Goal: Book appointment/travel/reservation

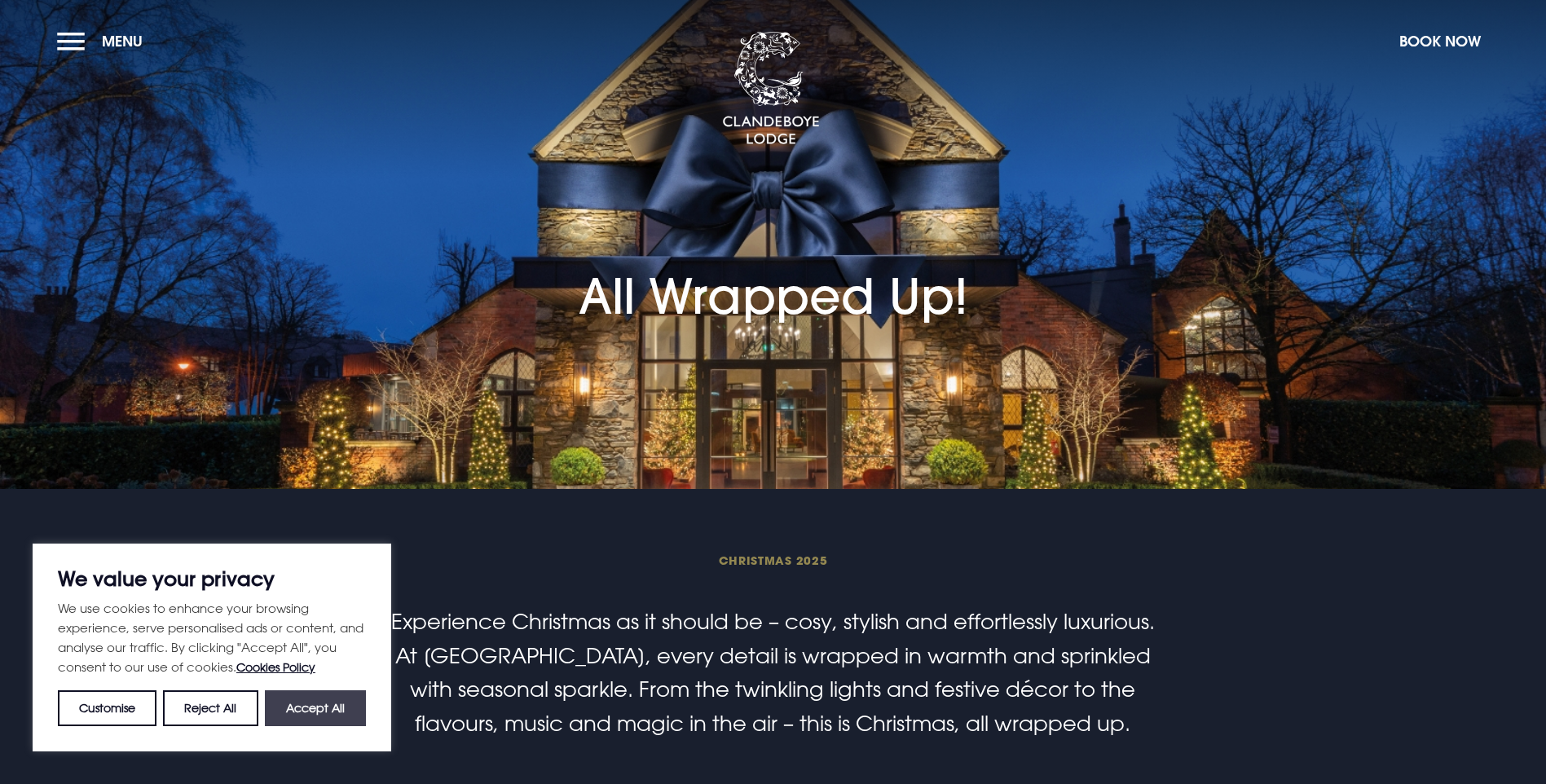
click at [328, 707] on button "Accept All" at bounding box center [315, 708] width 101 height 36
checkbox input "true"
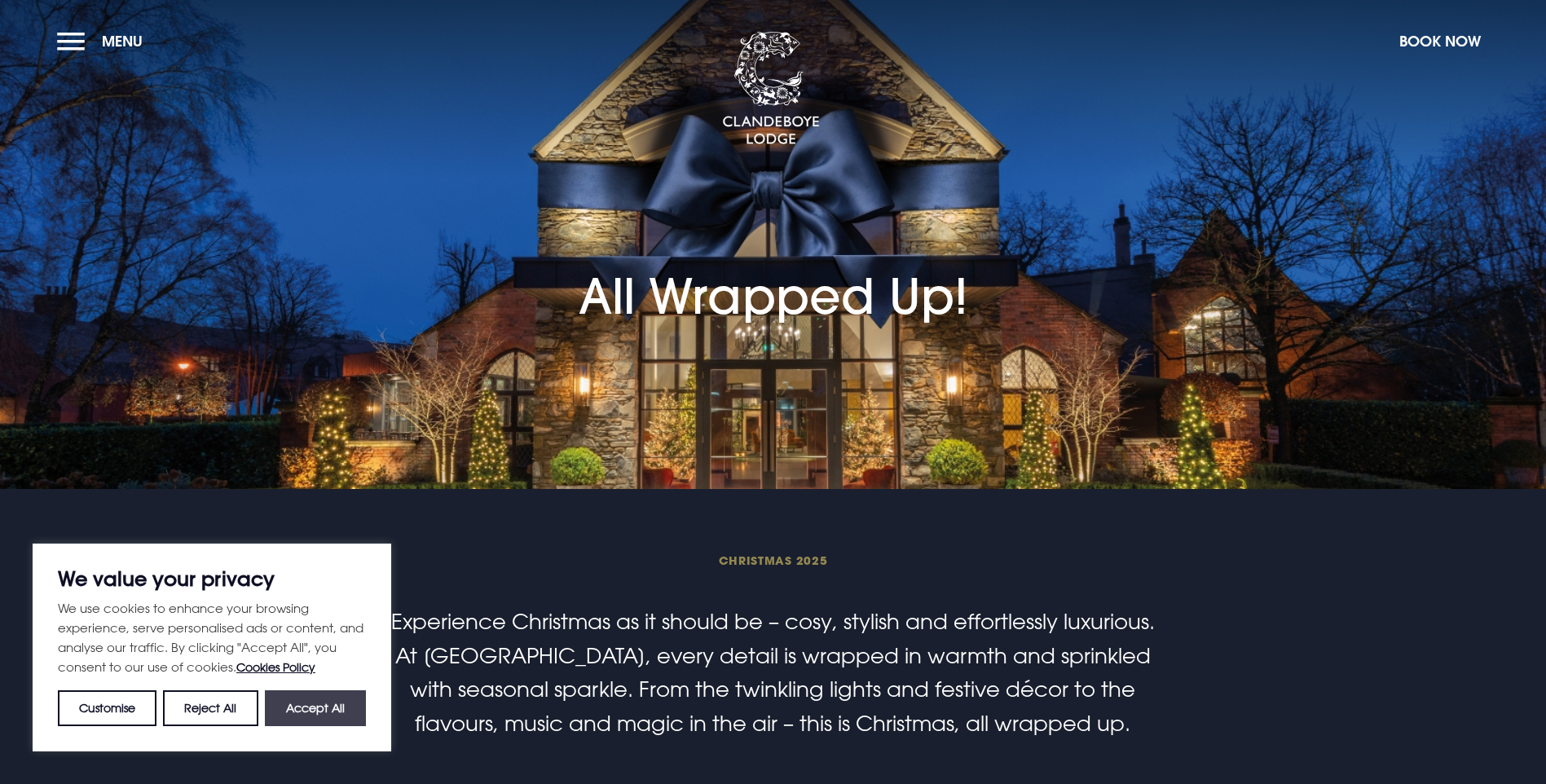
checkbox input "true"
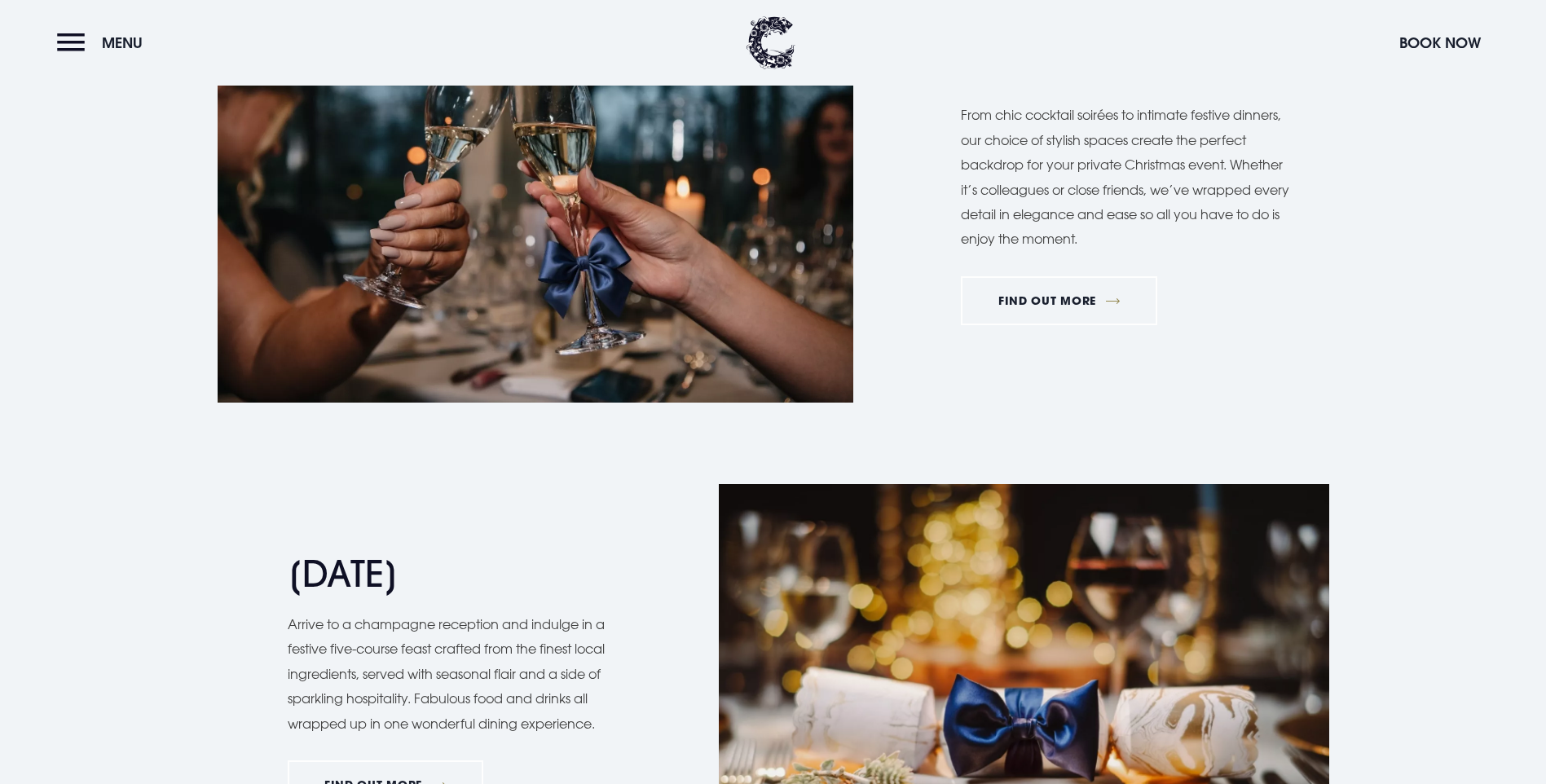
scroll to position [1221, 0]
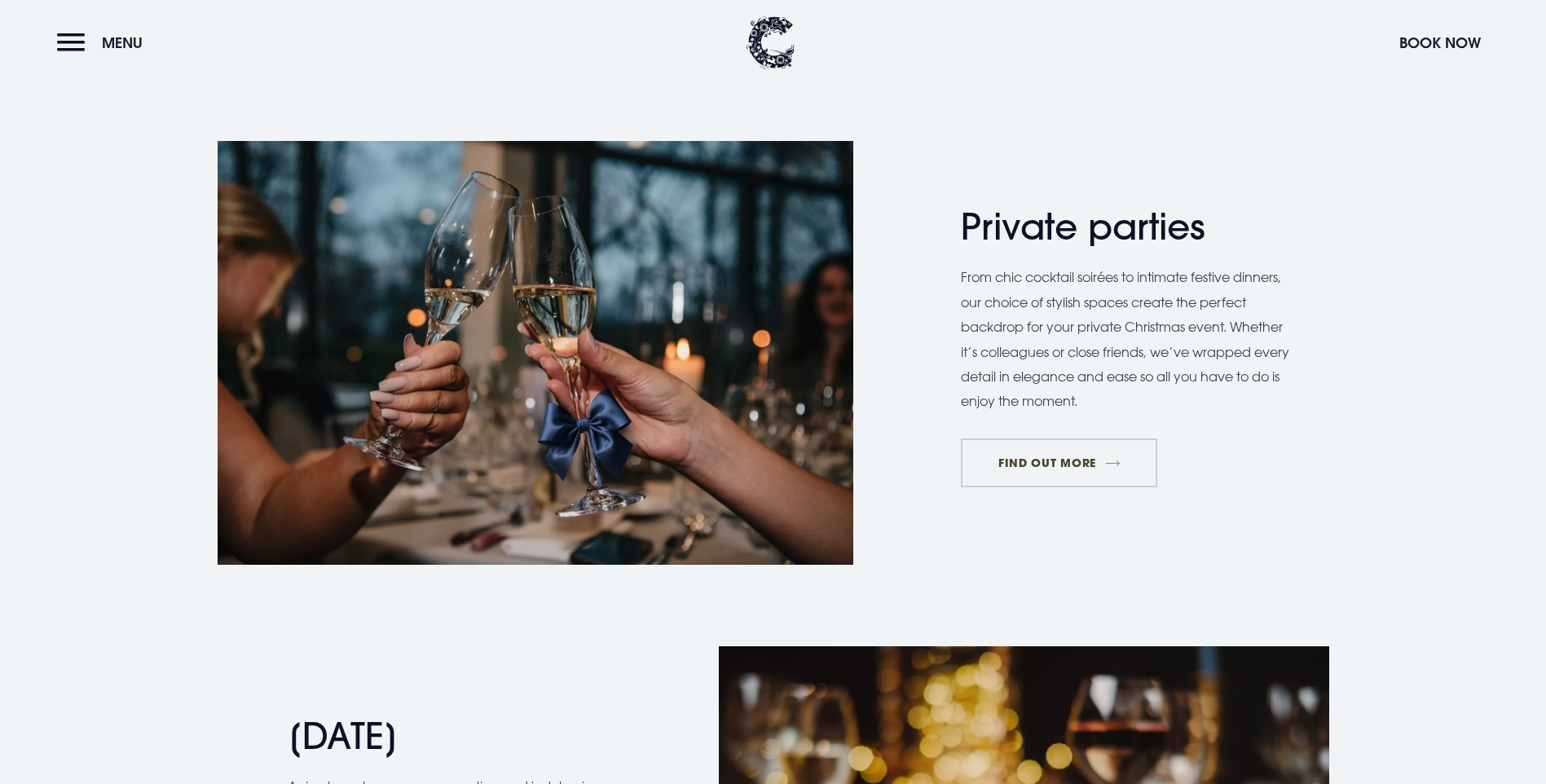
click at [1051, 487] on link "FIND OUT MORE" at bounding box center [1058, 462] width 197 height 48
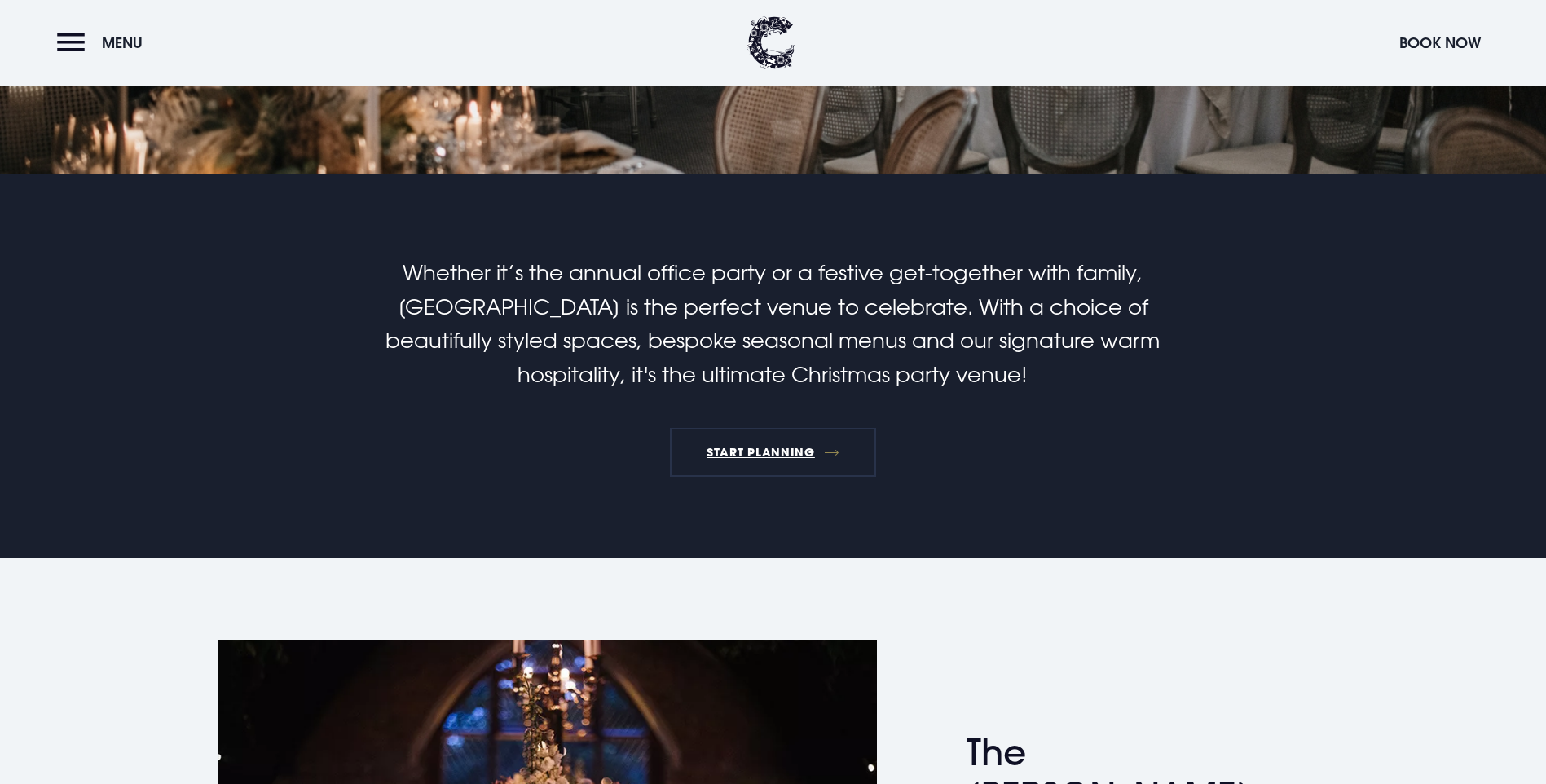
scroll to position [244, 0]
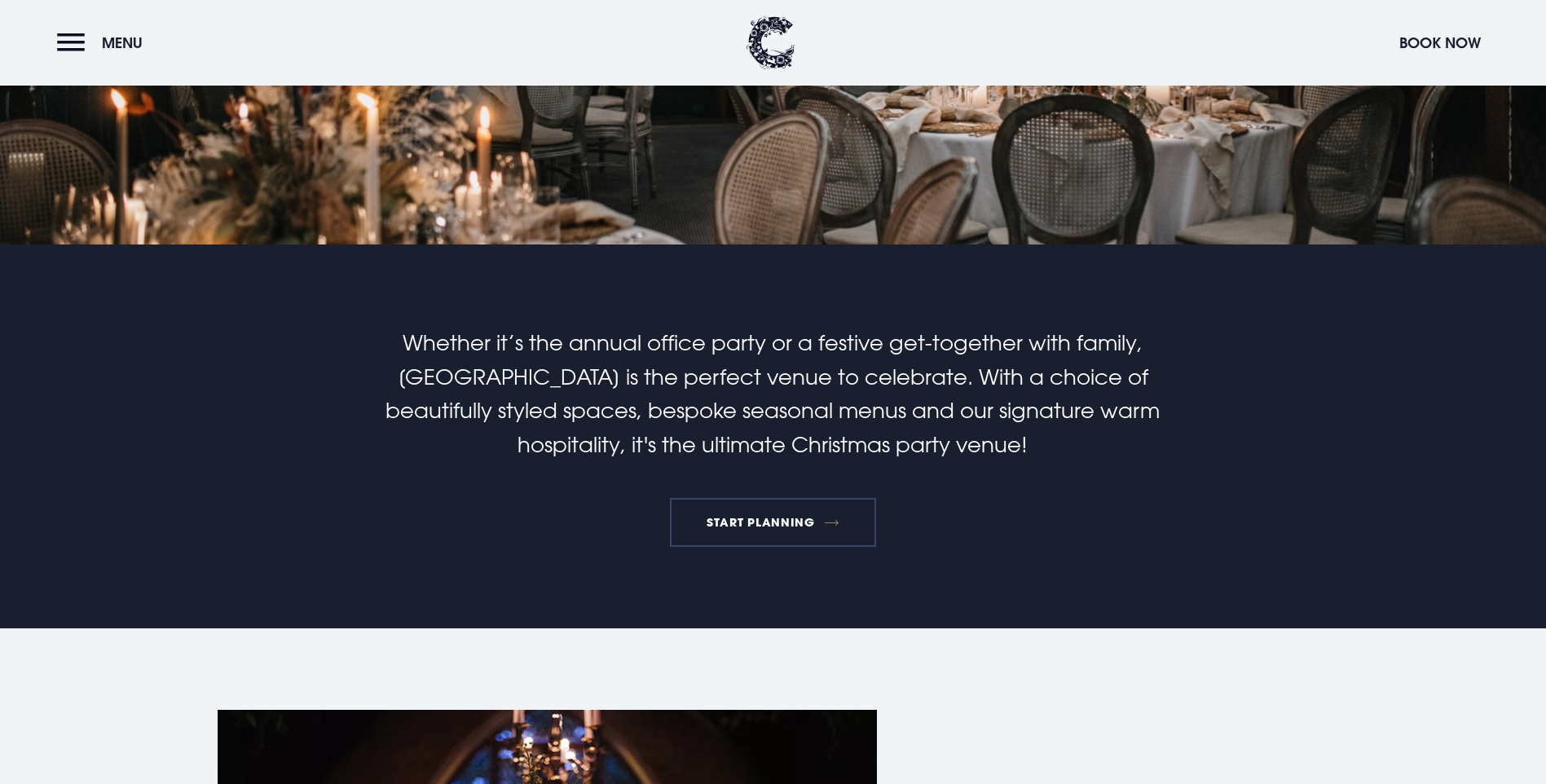
click at [773, 547] on link "START PLANNING" at bounding box center [773, 522] width 207 height 48
click at [894, 93] on h1 "Christmas 2025 Christmas Private Parties" at bounding box center [773, 4] width 578 height 180
click at [750, 547] on link "START PLANNING" at bounding box center [773, 522] width 207 height 48
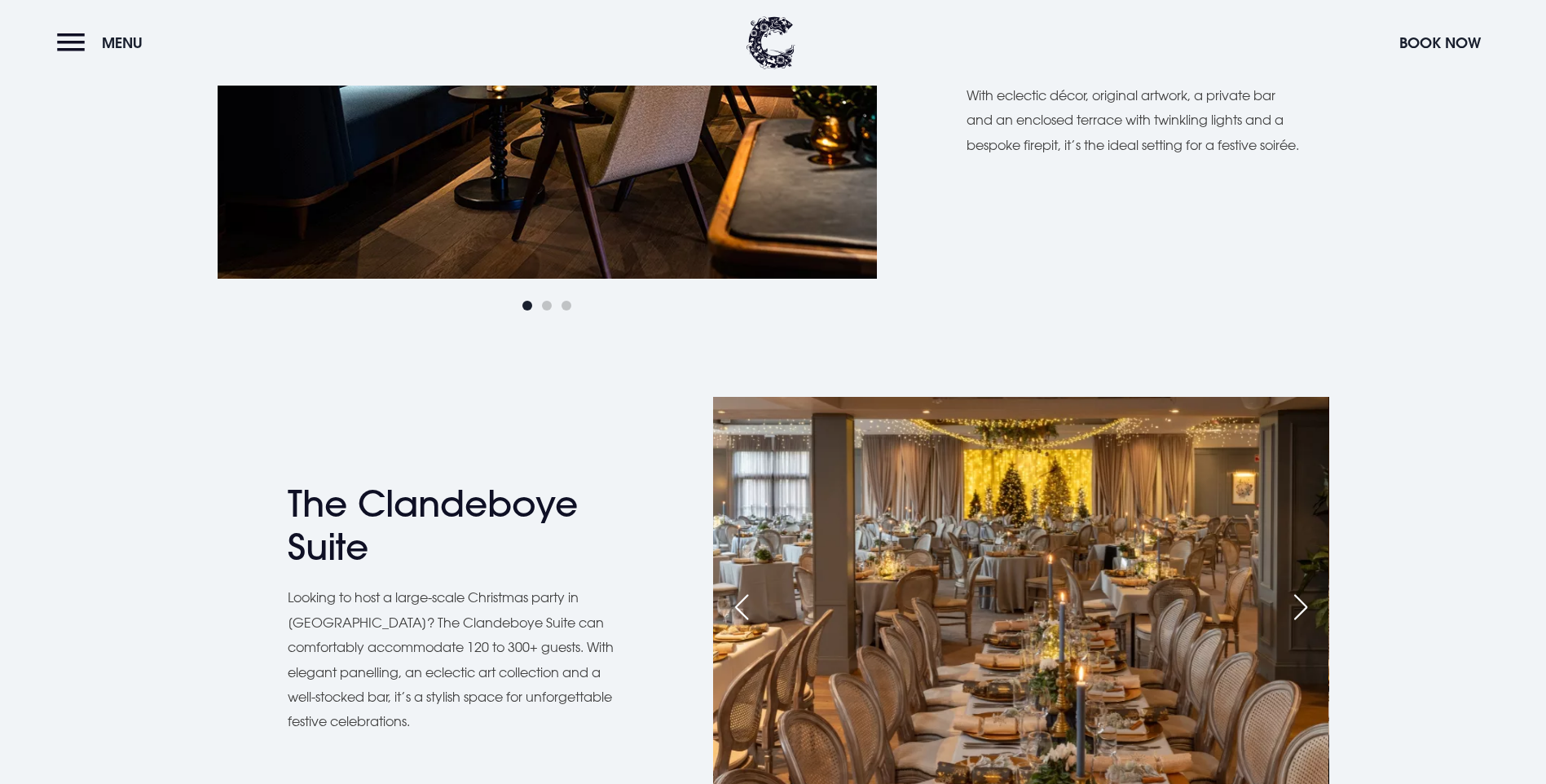
scroll to position [2525, 0]
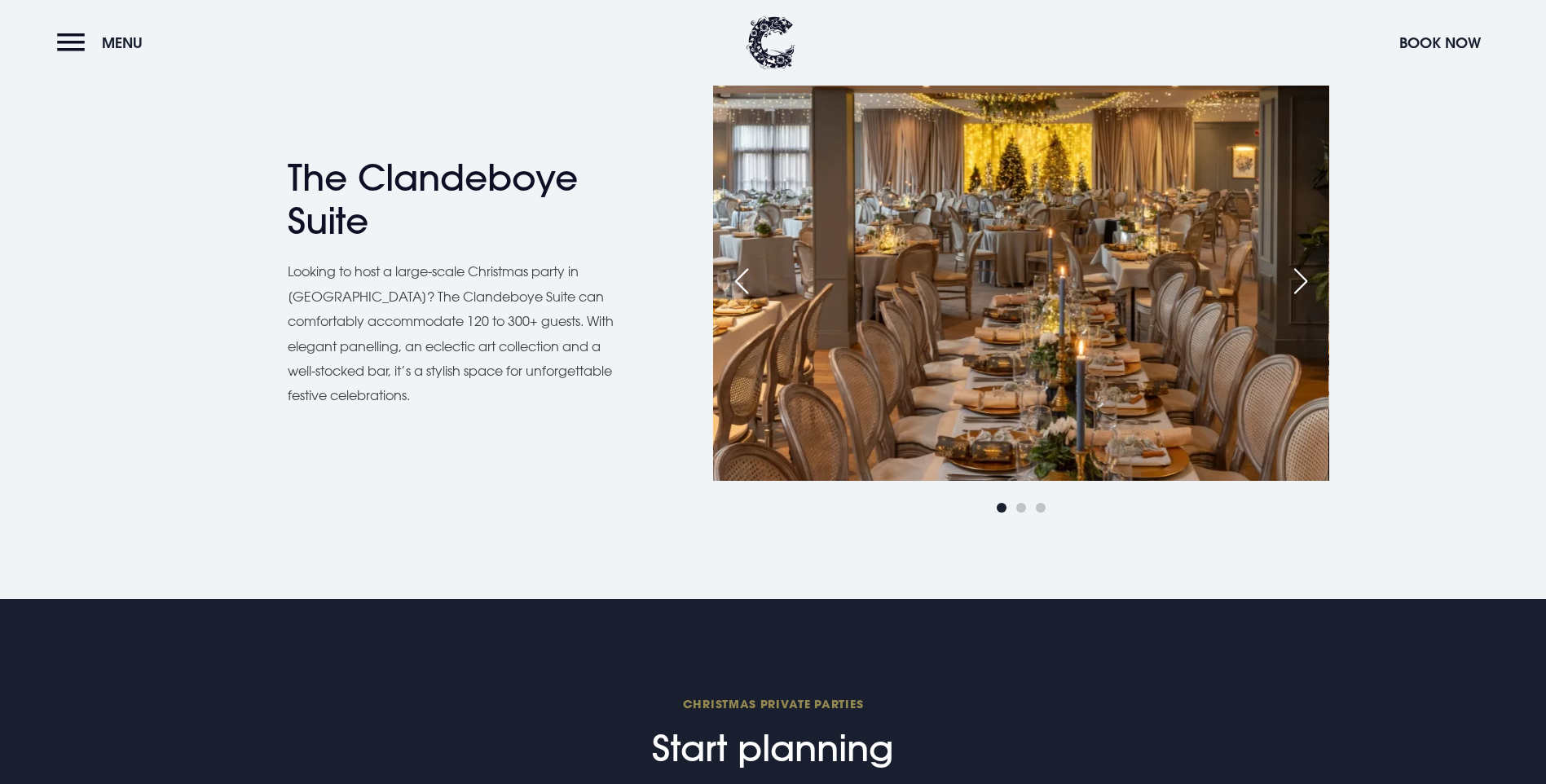
click at [1296, 299] on div "Next slide" at bounding box center [1300, 281] width 40 height 36
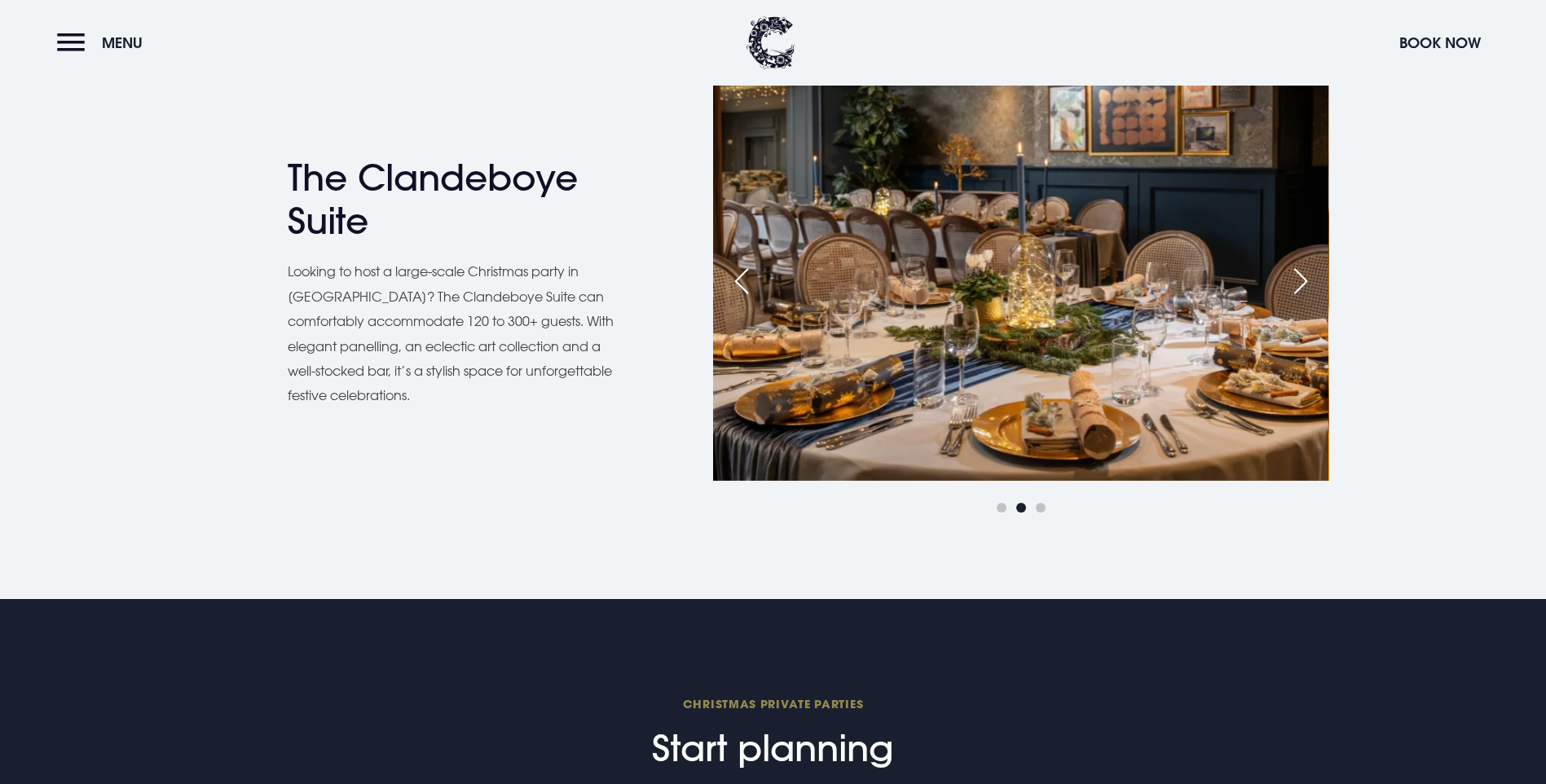
click at [1295, 299] on div "Next slide" at bounding box center [1300, 281] width 40 height 36
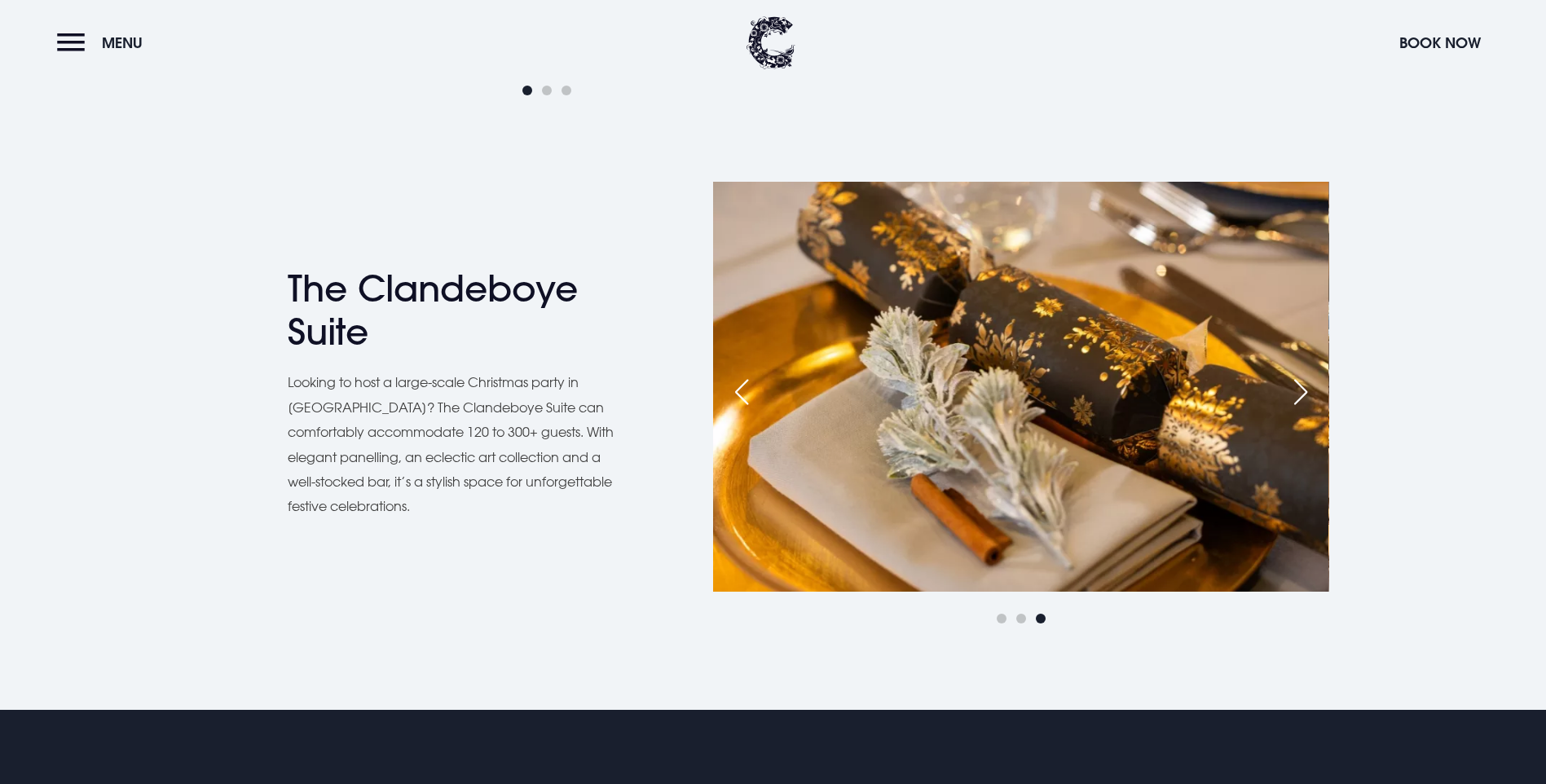
scroll to position [2199, 0]
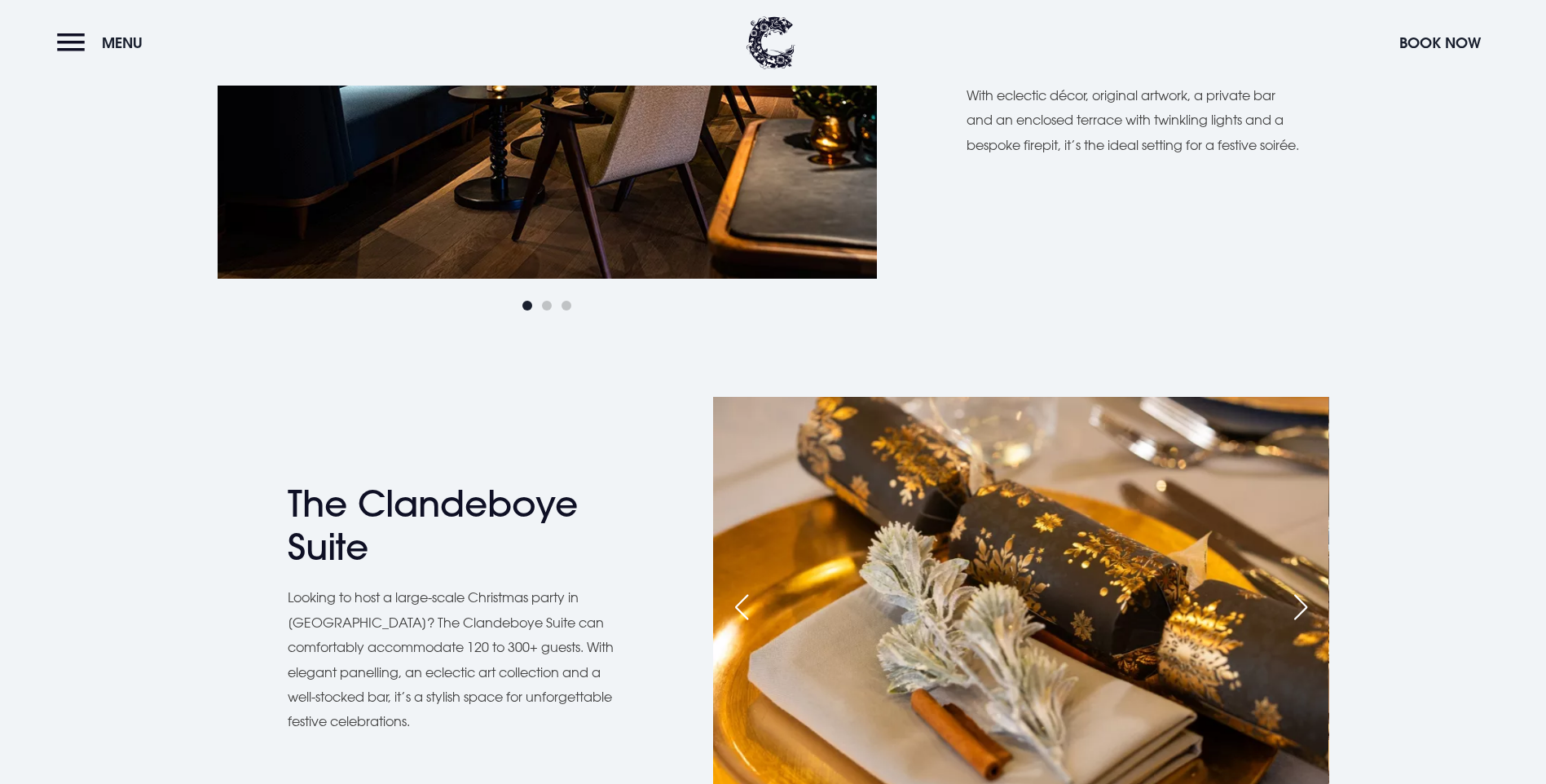
click at [844, 82] on div "Next slide" at bounding box center [848, 64] width 40 height 36
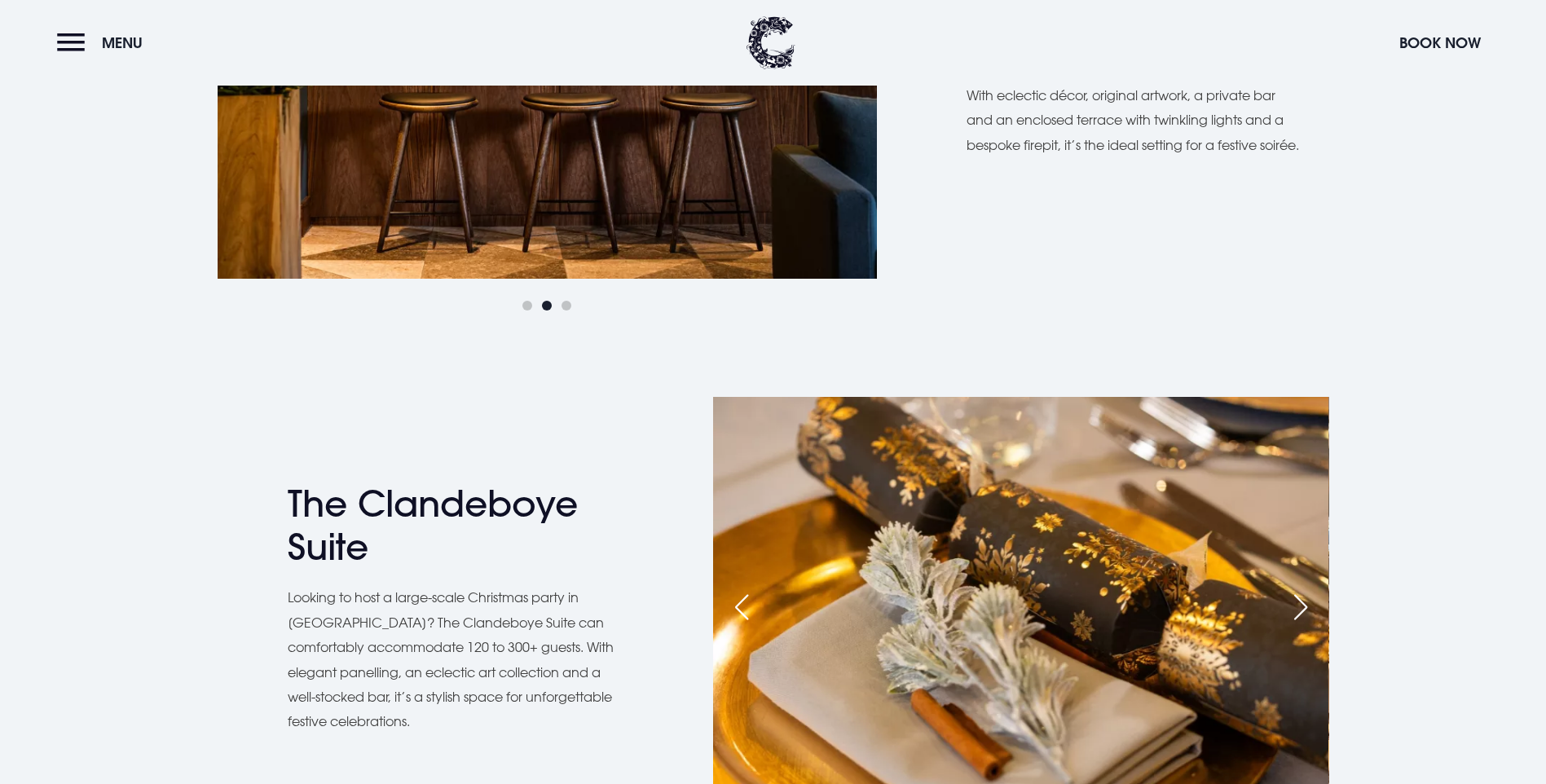
click at [844, 82] on div "Next slide" at bounding box center [848, 64] width 40 height 36
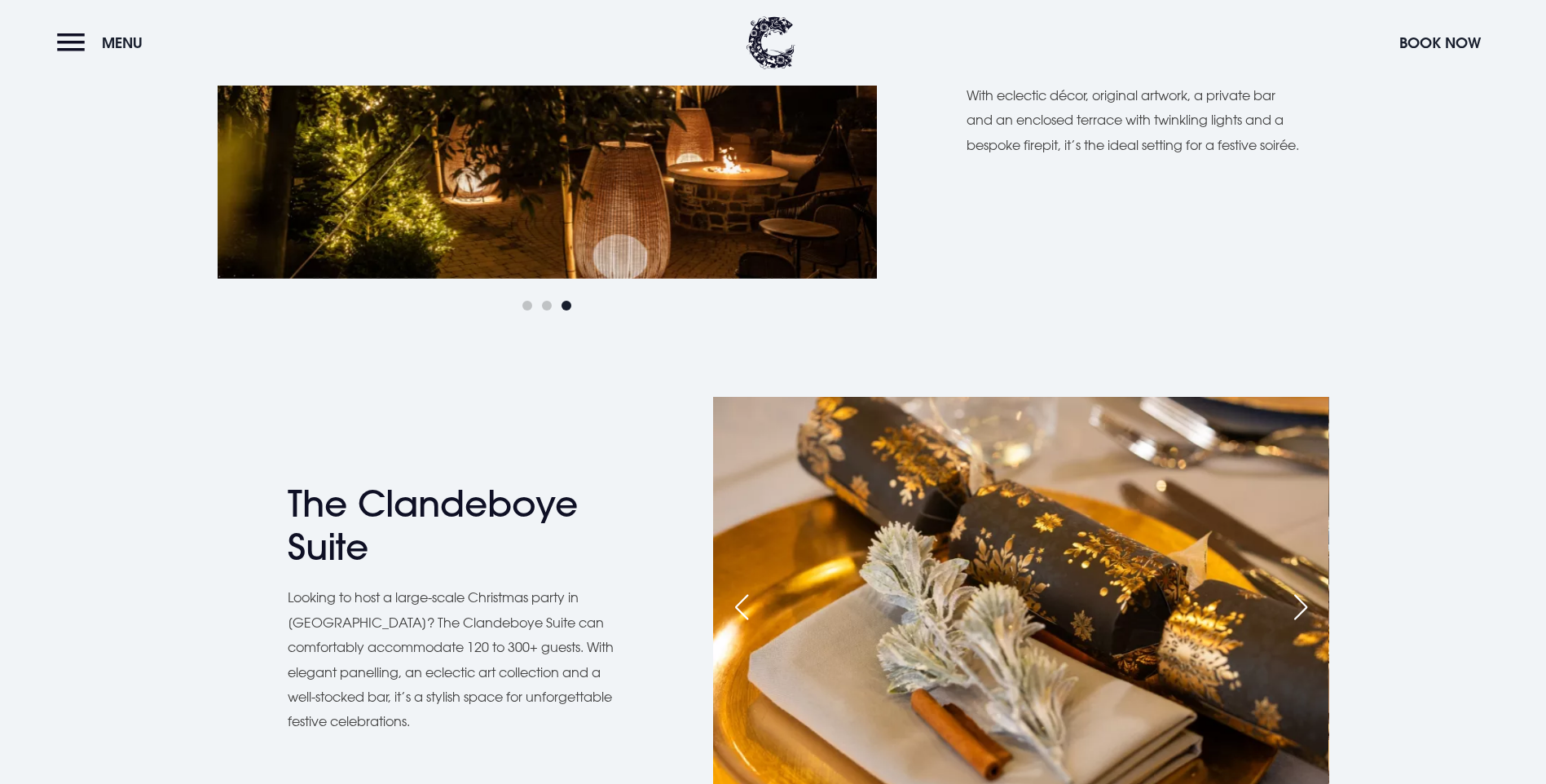
click at [844, 82] on div "Next slide" at bounding box center [848, 64] width 40 height 36
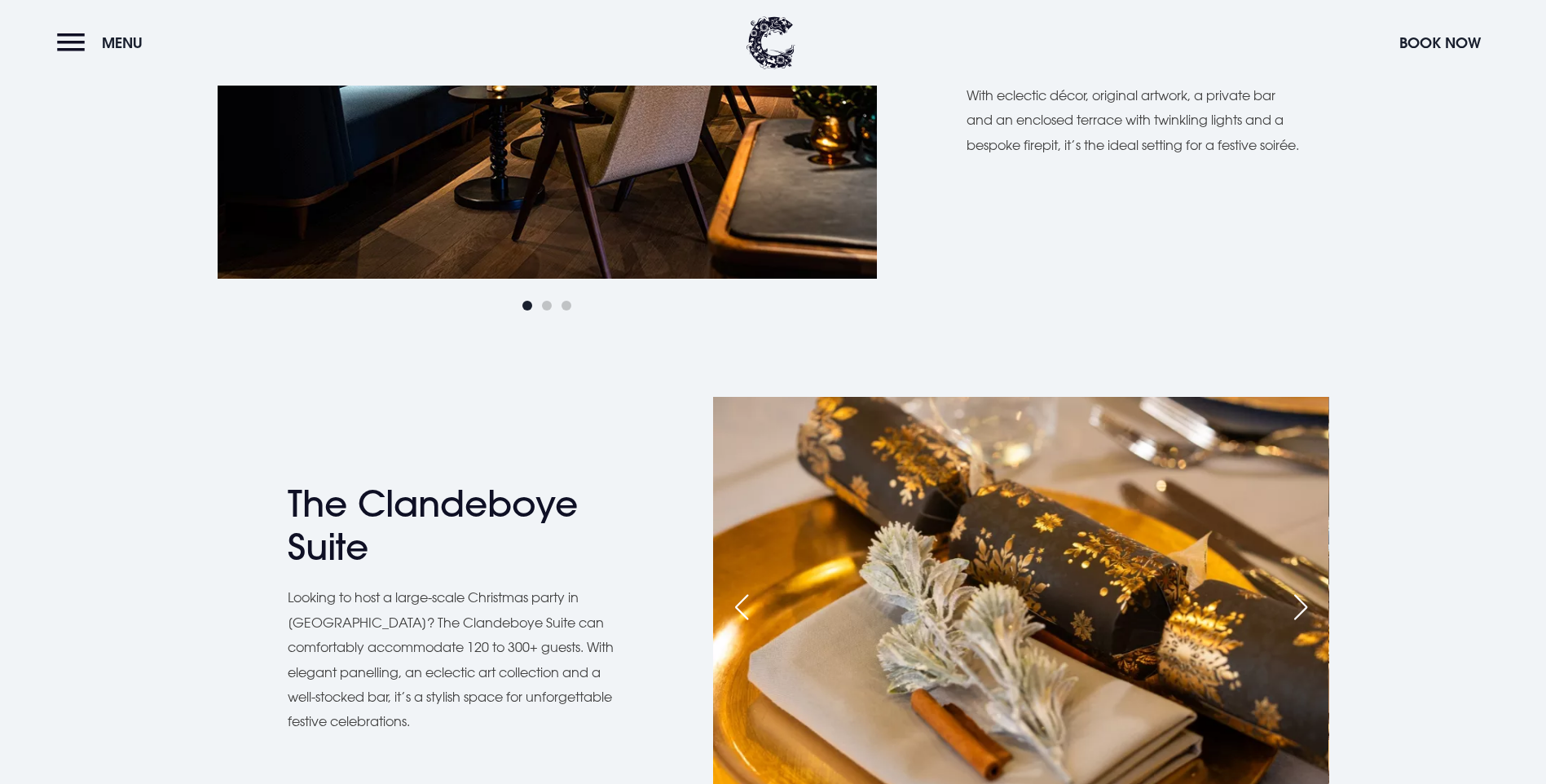
click at [844, 82] on div "Next slide" at bounding box center [848, 64] width 40 height 36
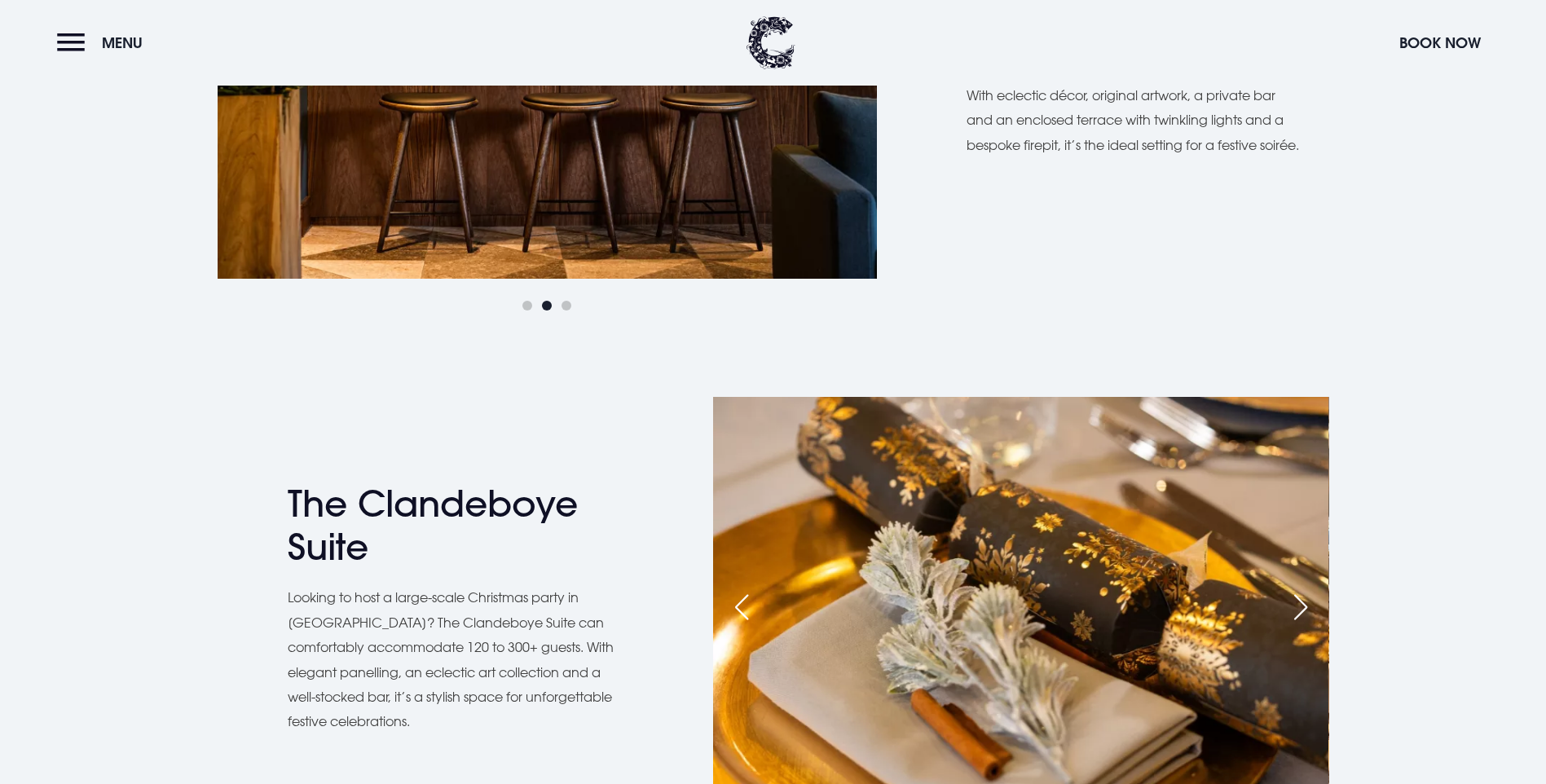
click at [844, 82] on div "Next slide" at bounding box center [848, 64] width 40 height 36
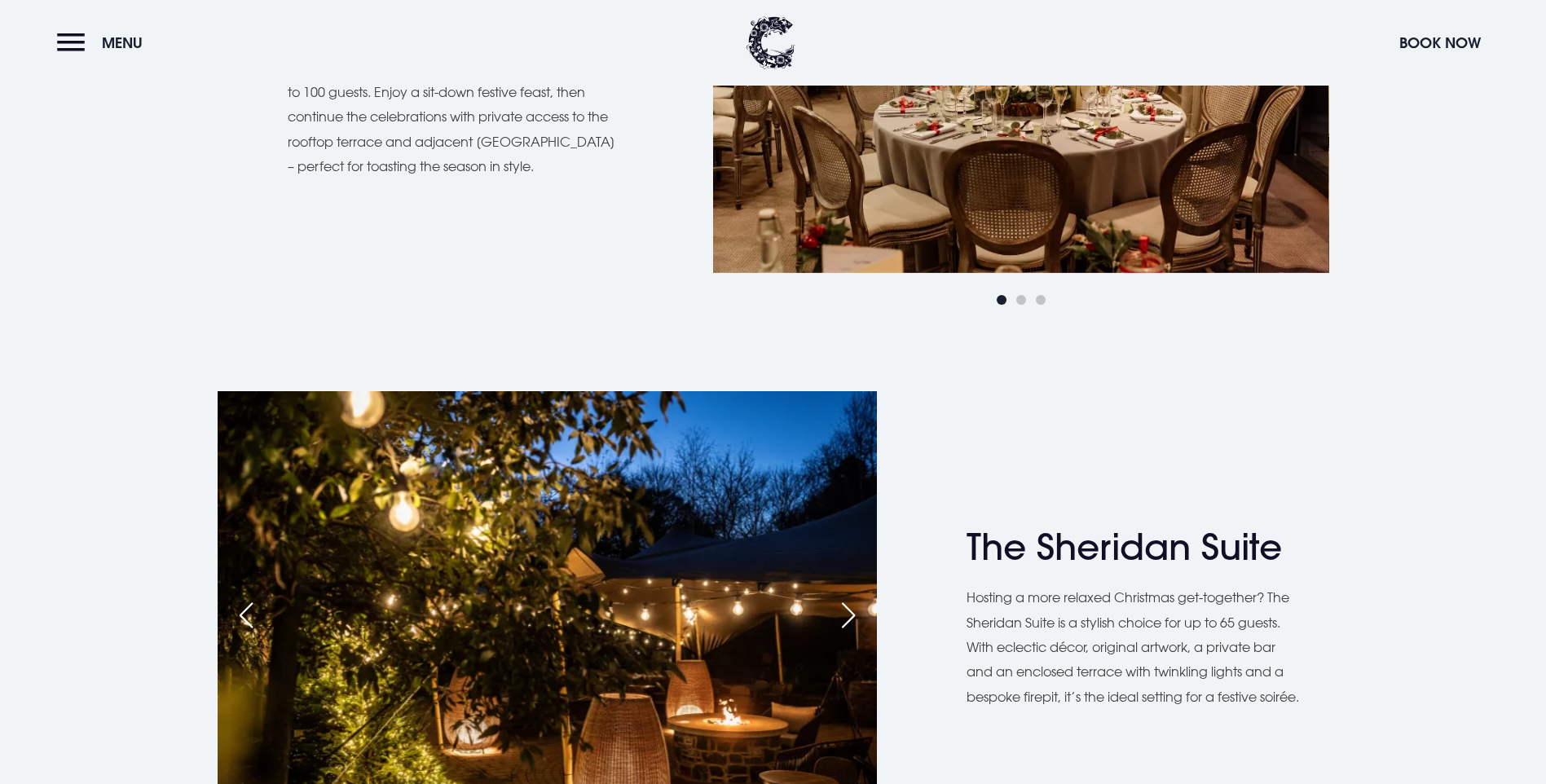
scroll to position [1547, 0]
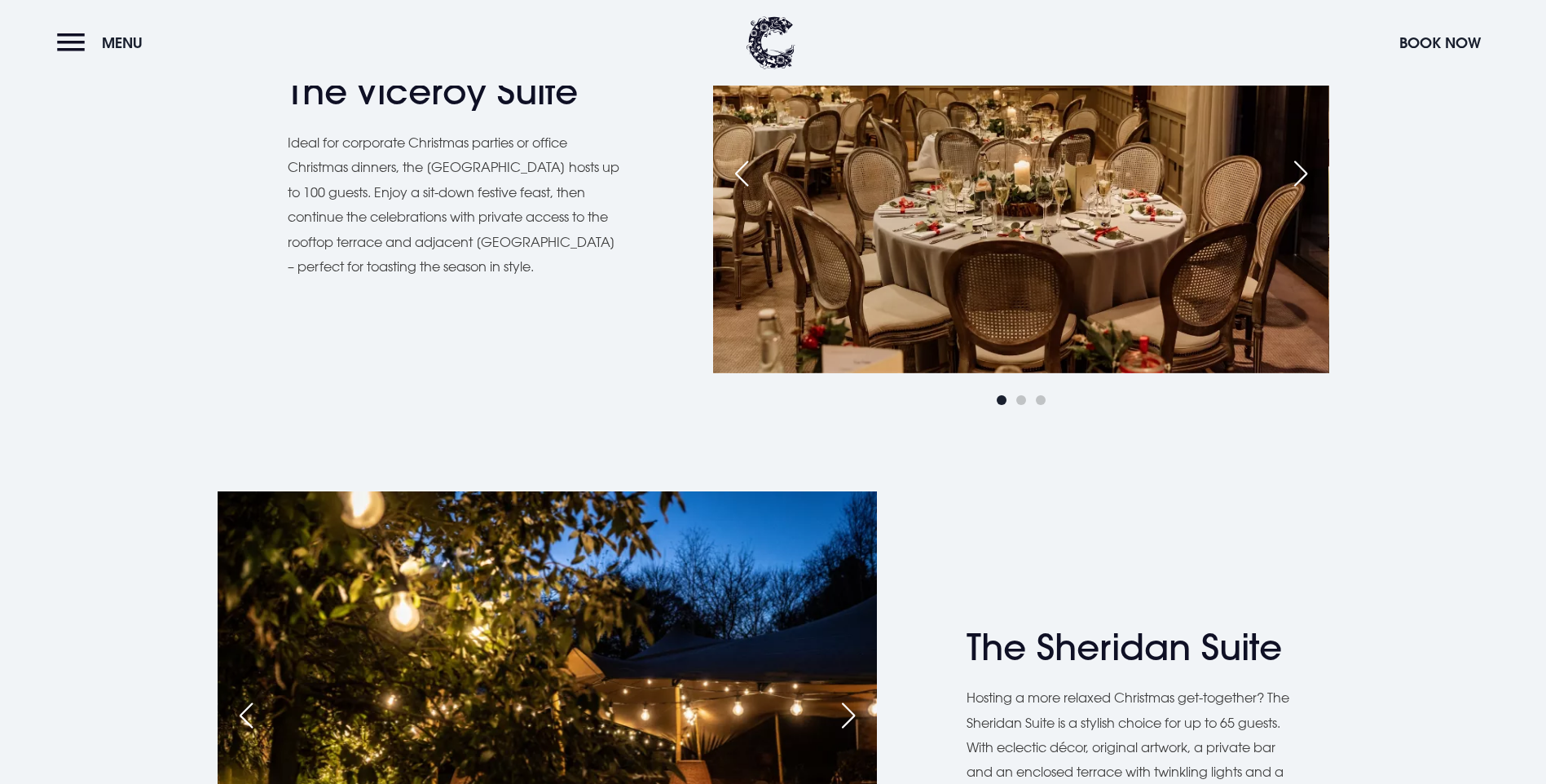
click at [1292, 191] on div "Next slide" at bounding box center [1300, 173] width 40 height 36
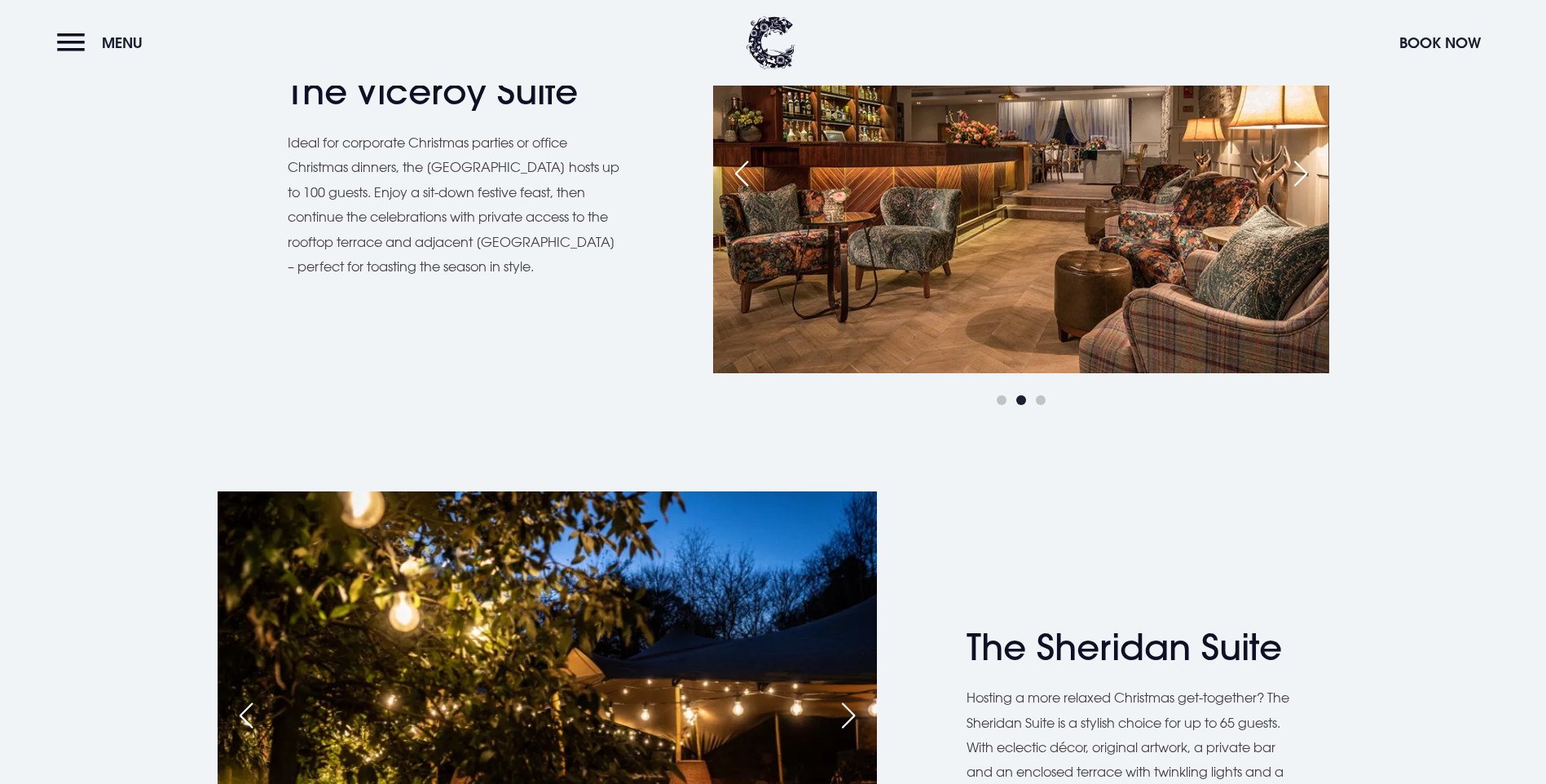
click at [1292, 191] on div "Next slide" at bounding box center [1300, 173] width 40 height 36
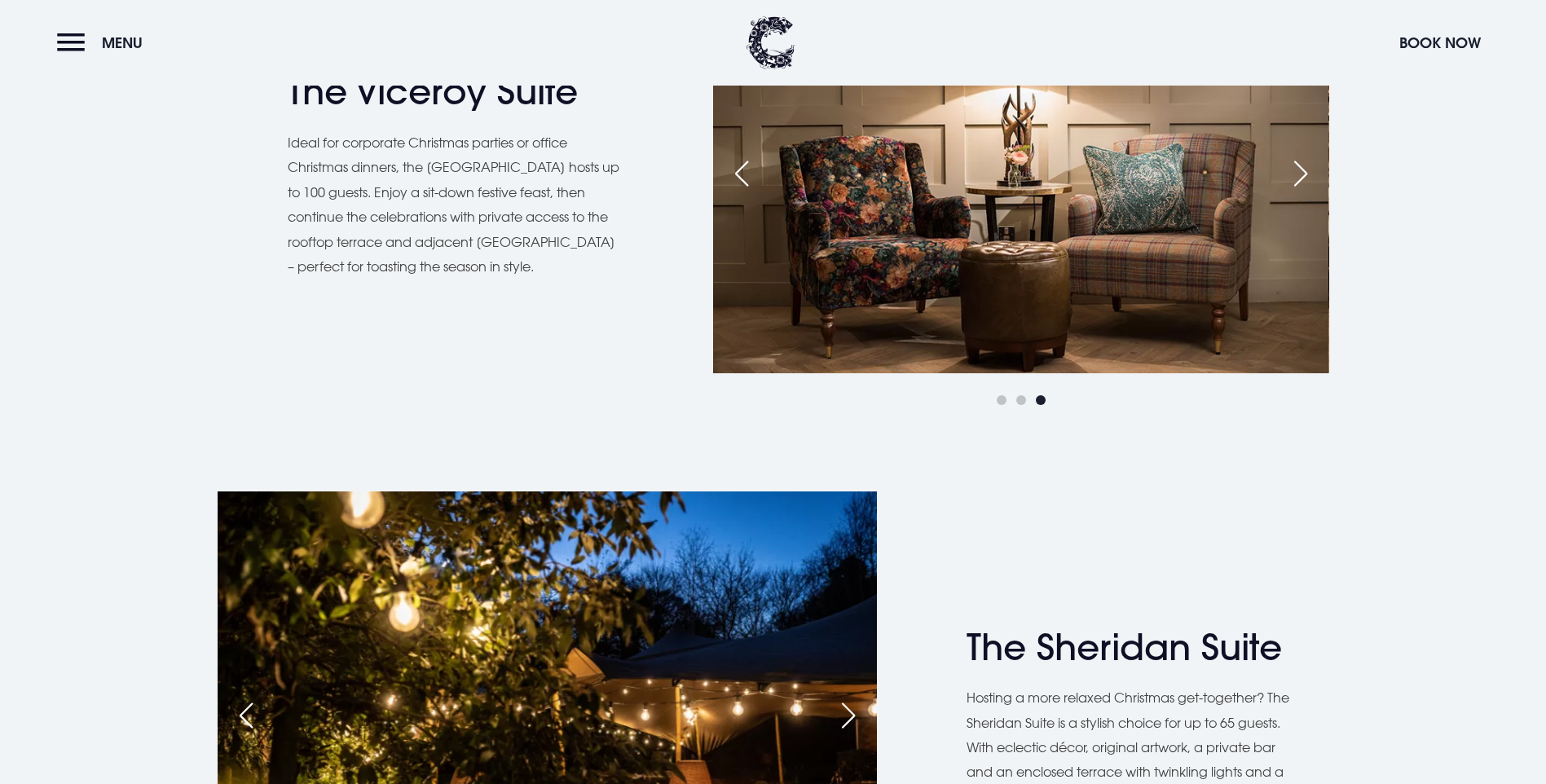
click at [1292, 191] on div "Next slide" at bounding box center [1300, 173] width 40 height 36
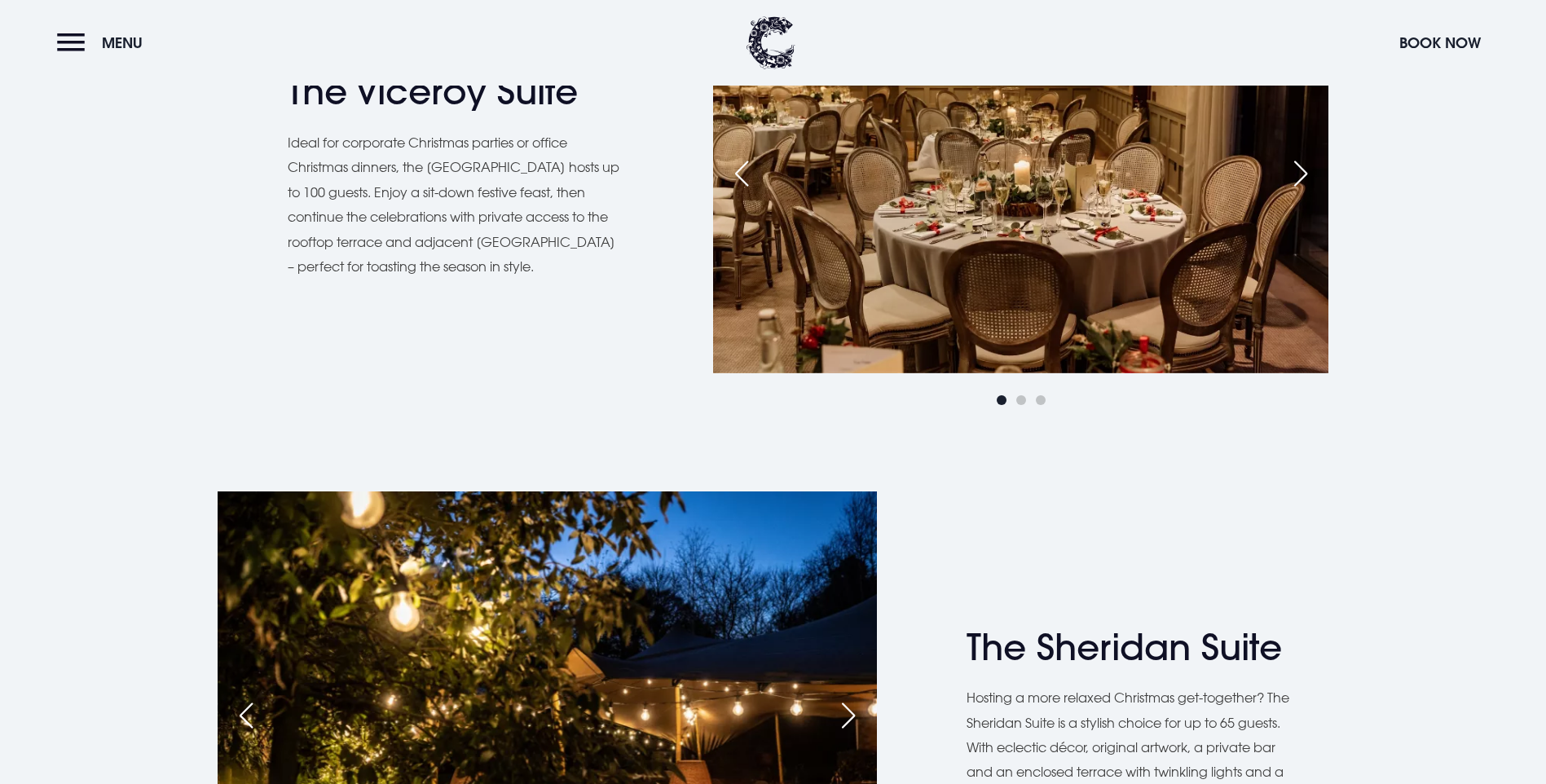
click at [1292, 191] on div "Next slide" at bounding box center [1300, 173] width 40 height 36
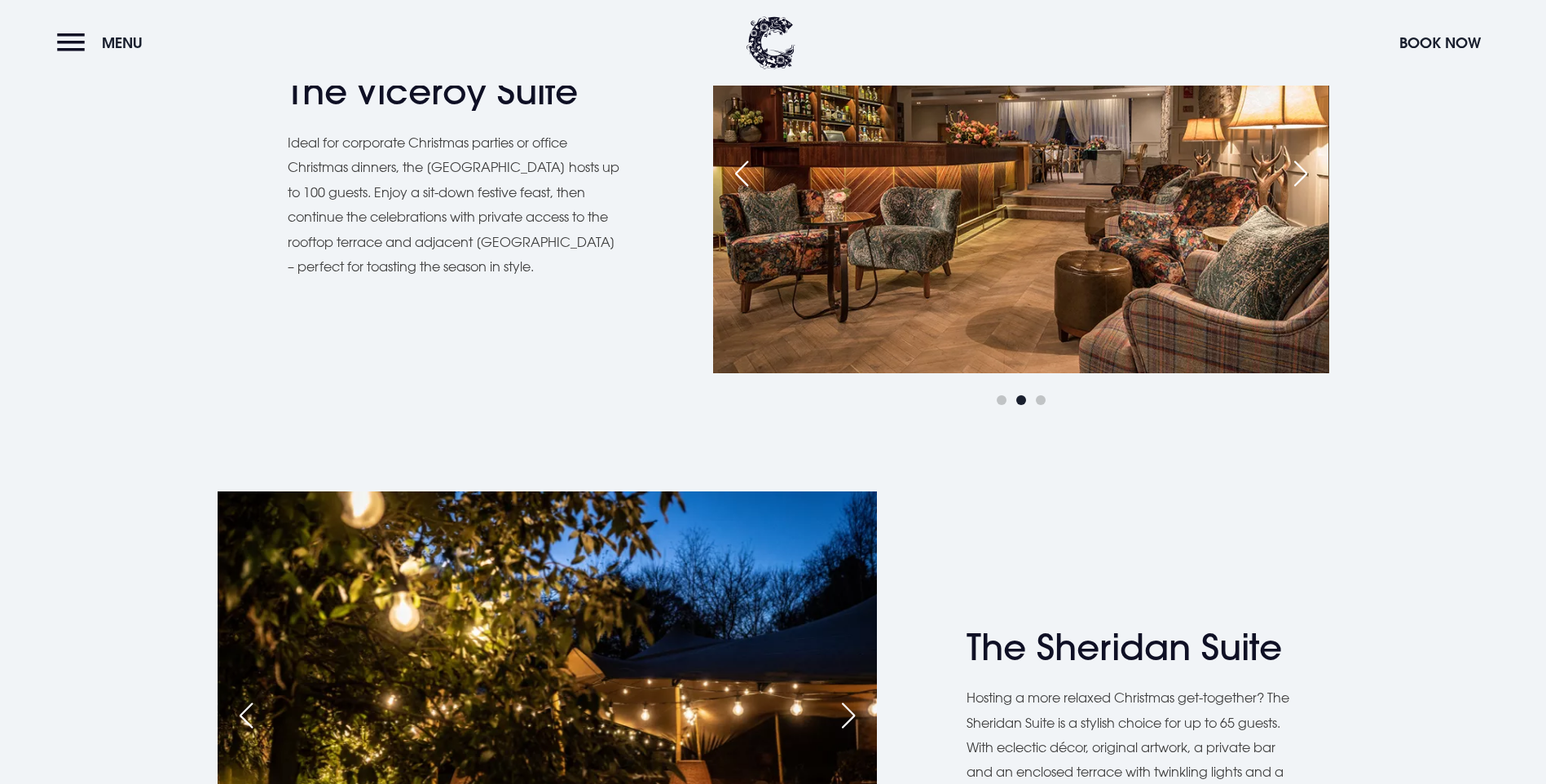
click at [1292, 191] on div "Next slide" at bounding box center [1300, 173] width 40 height 36
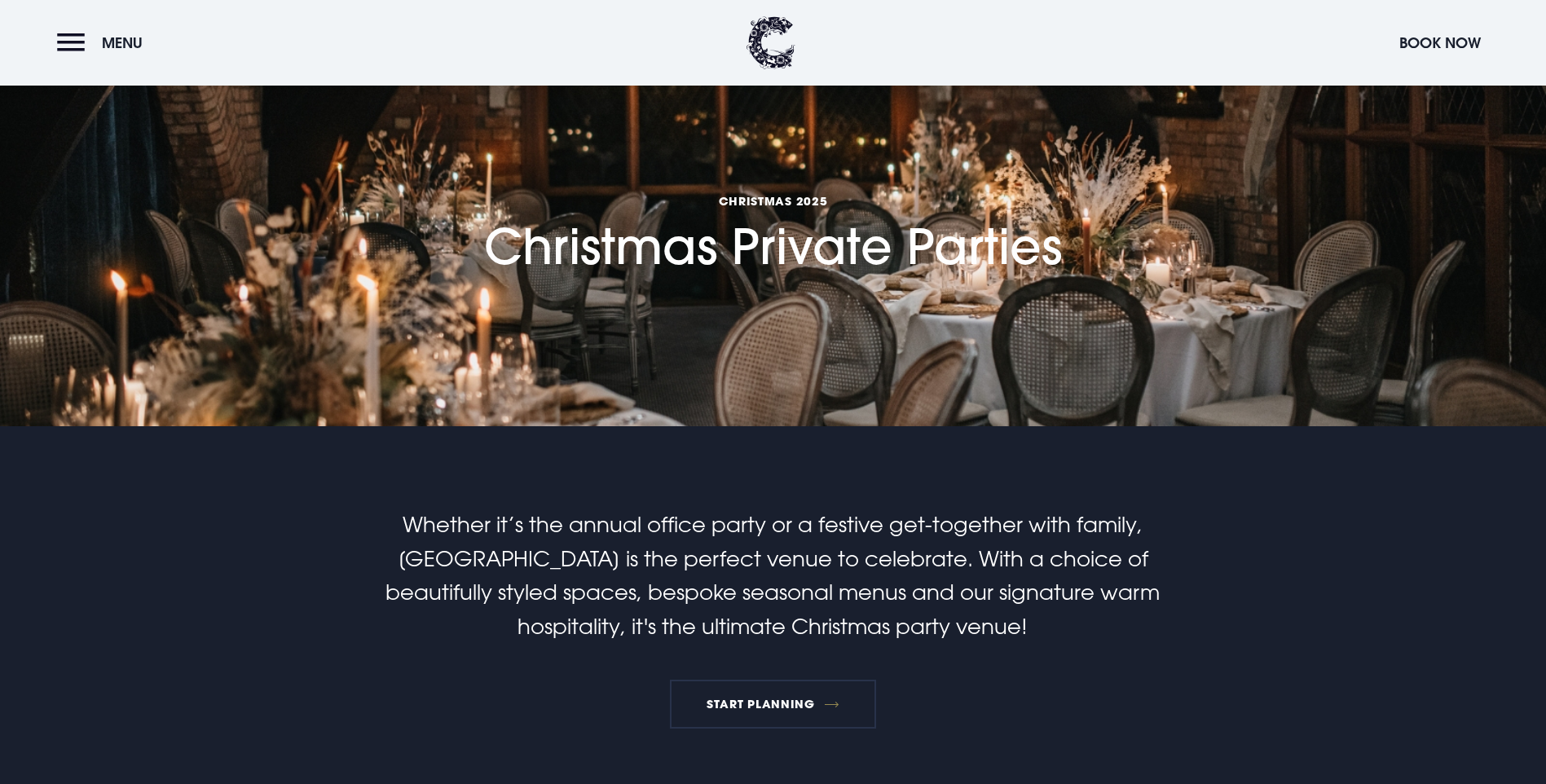
scroll to position [0, 0]
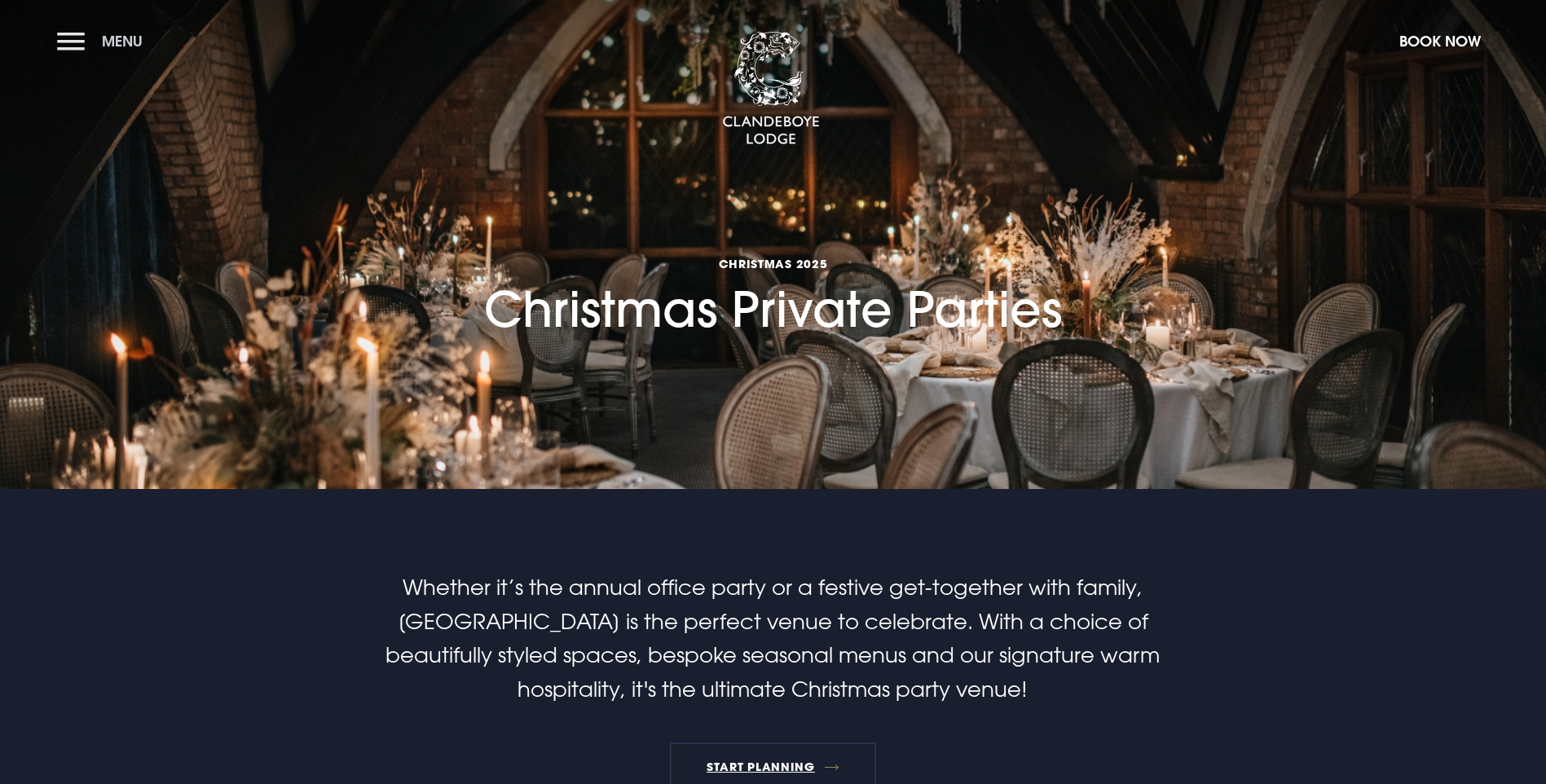
click at [75, 37] on button "Menu" at bounding box center [103, 40] width 93 height 35
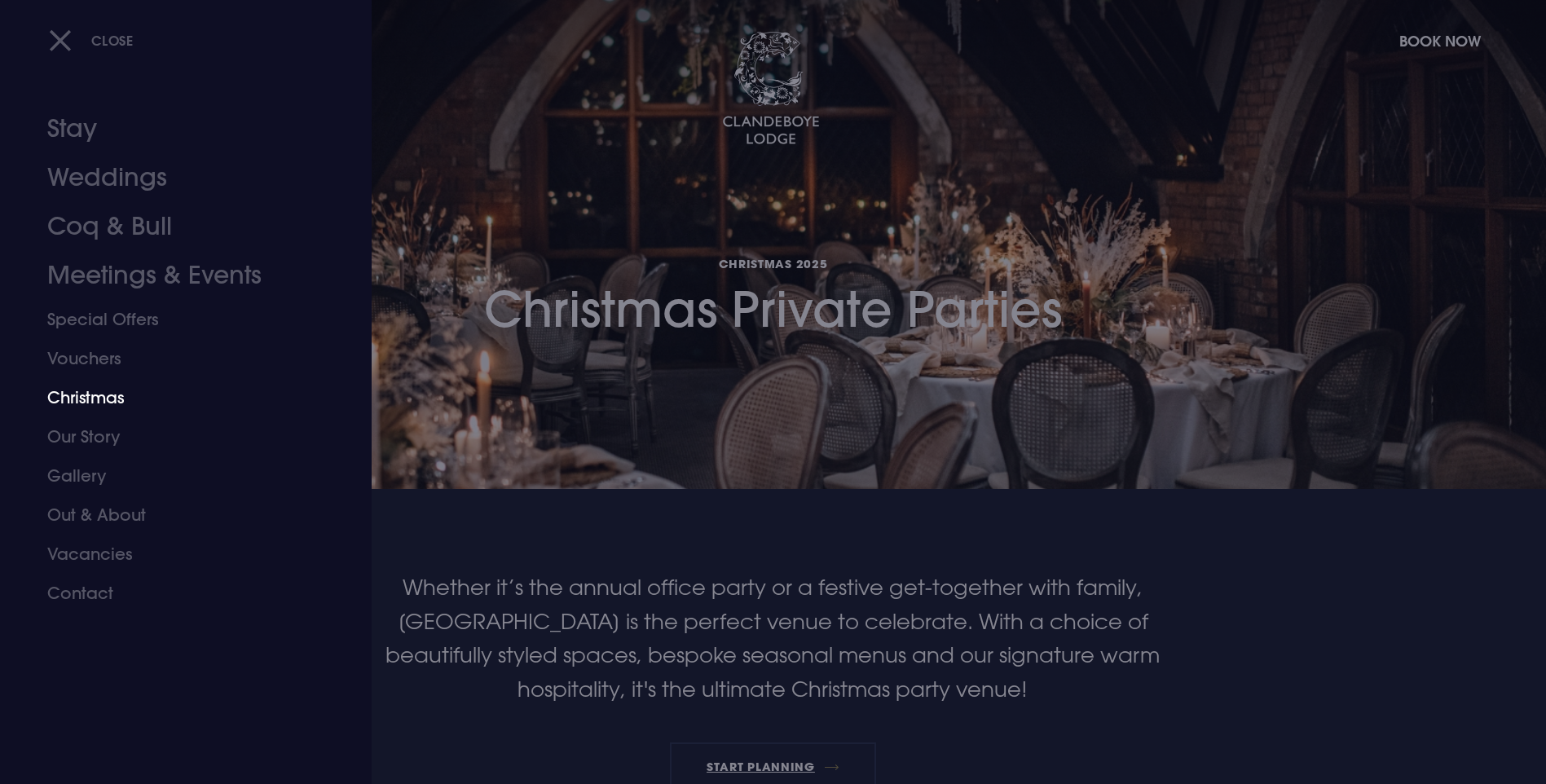
click at [84, 396] on link "Christmas" at bounding box center [176, 398] width 258 height 40
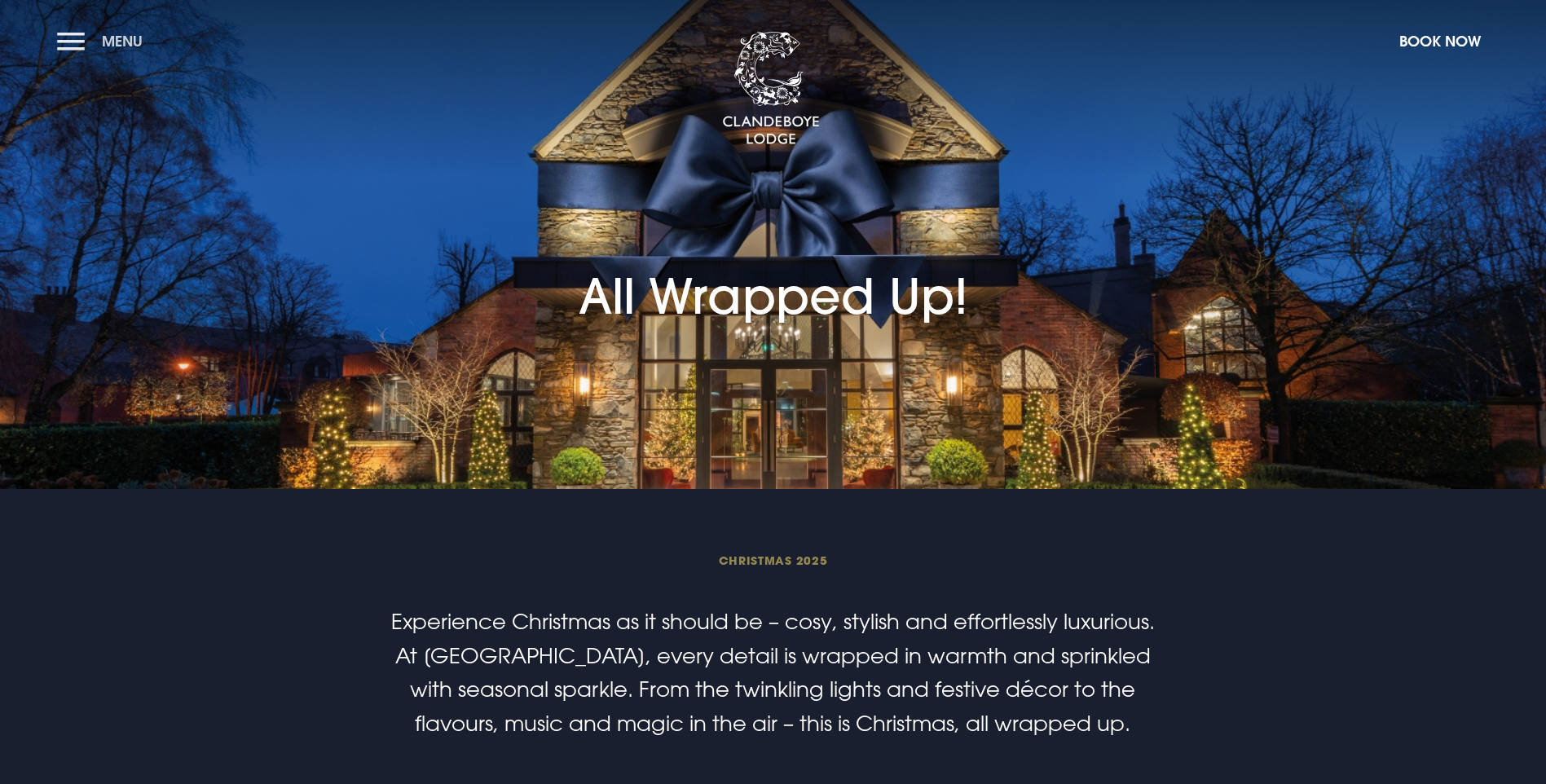
click at [90, 46] on button "Menu" at bounding box center [103, 40] width 93 height 35
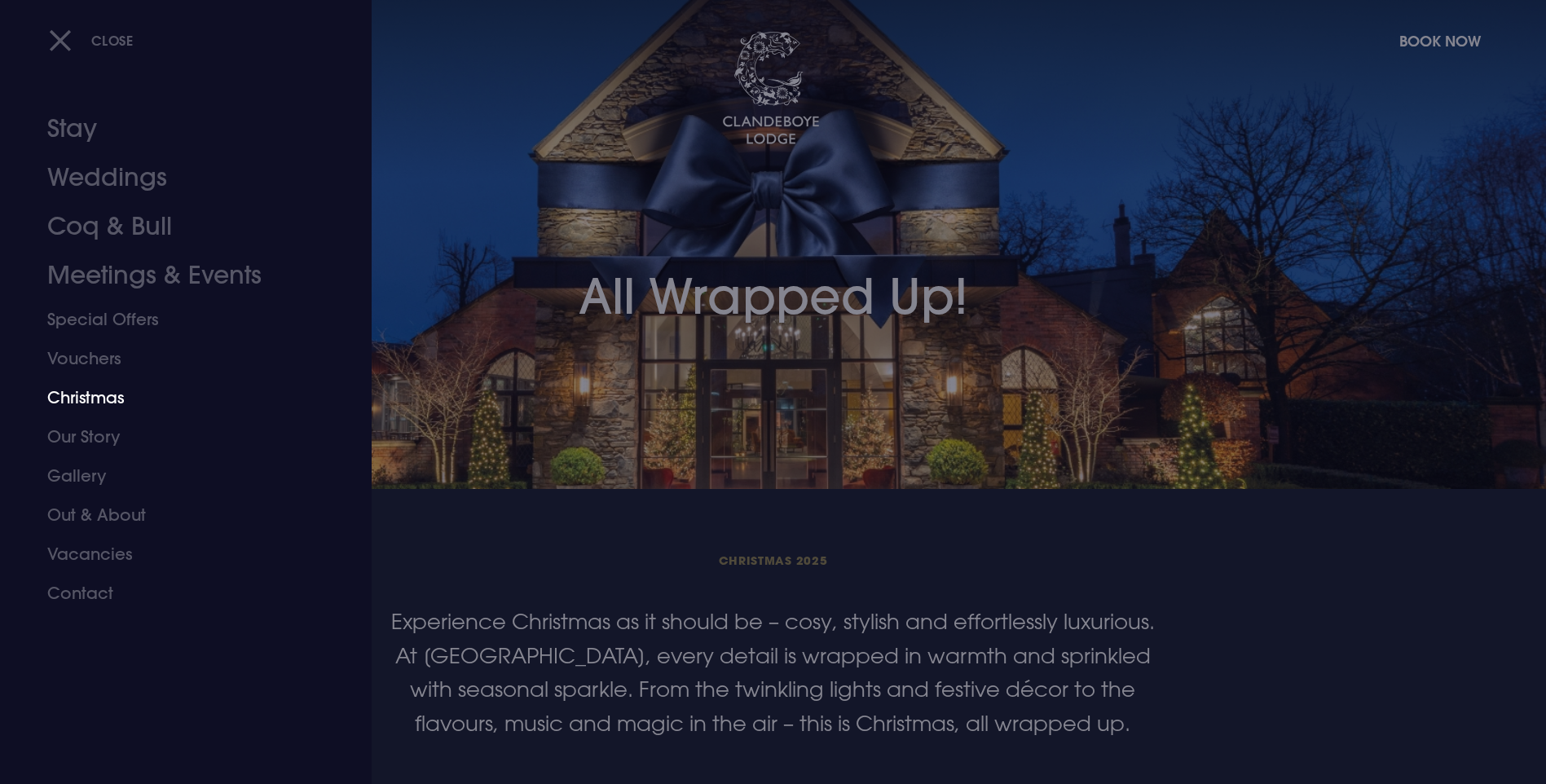
click at [96, 397] on link "Christmas" at bounding box center [176, 398] width 258 height 40
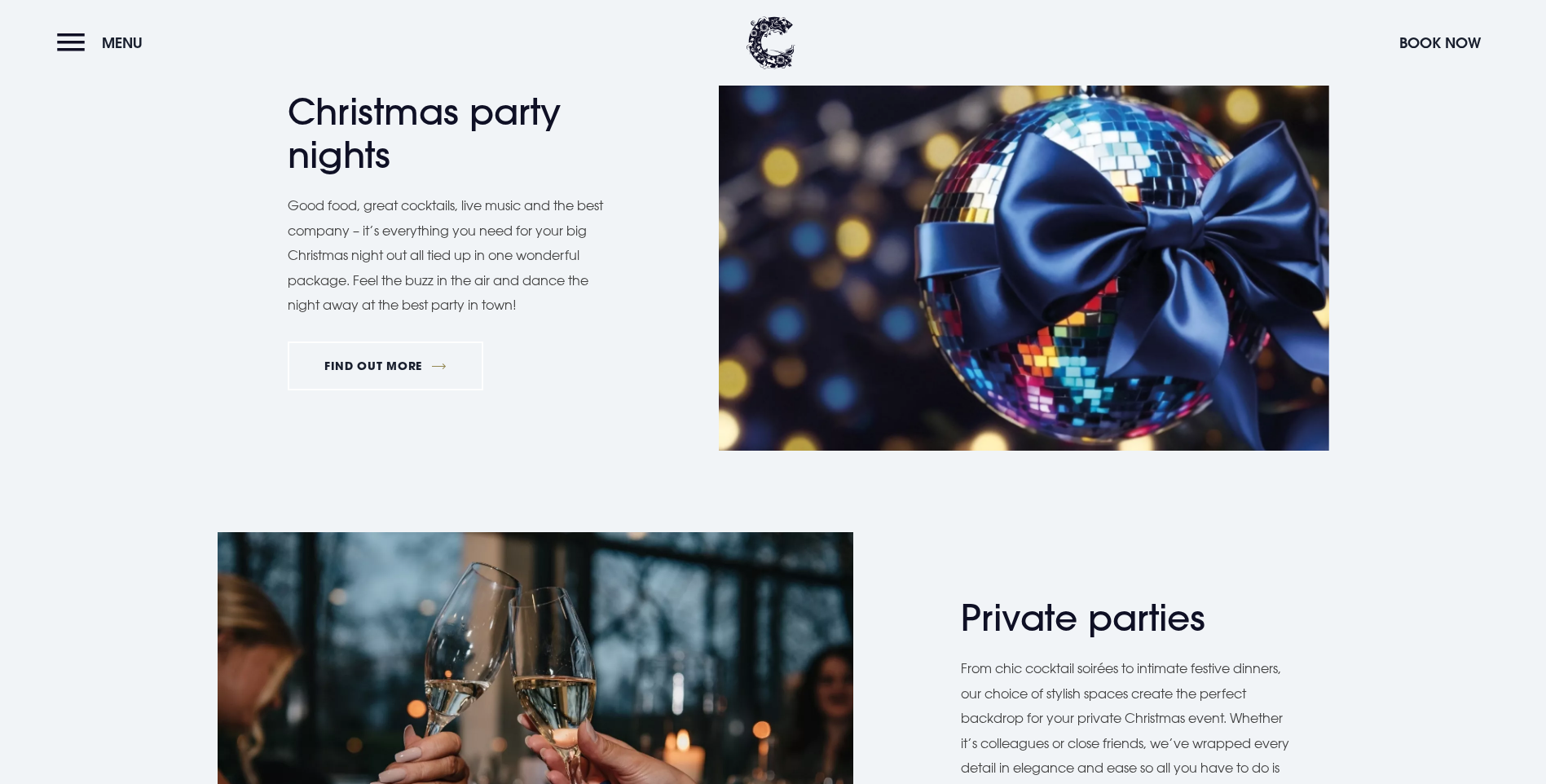
scroll to position [815, 0]
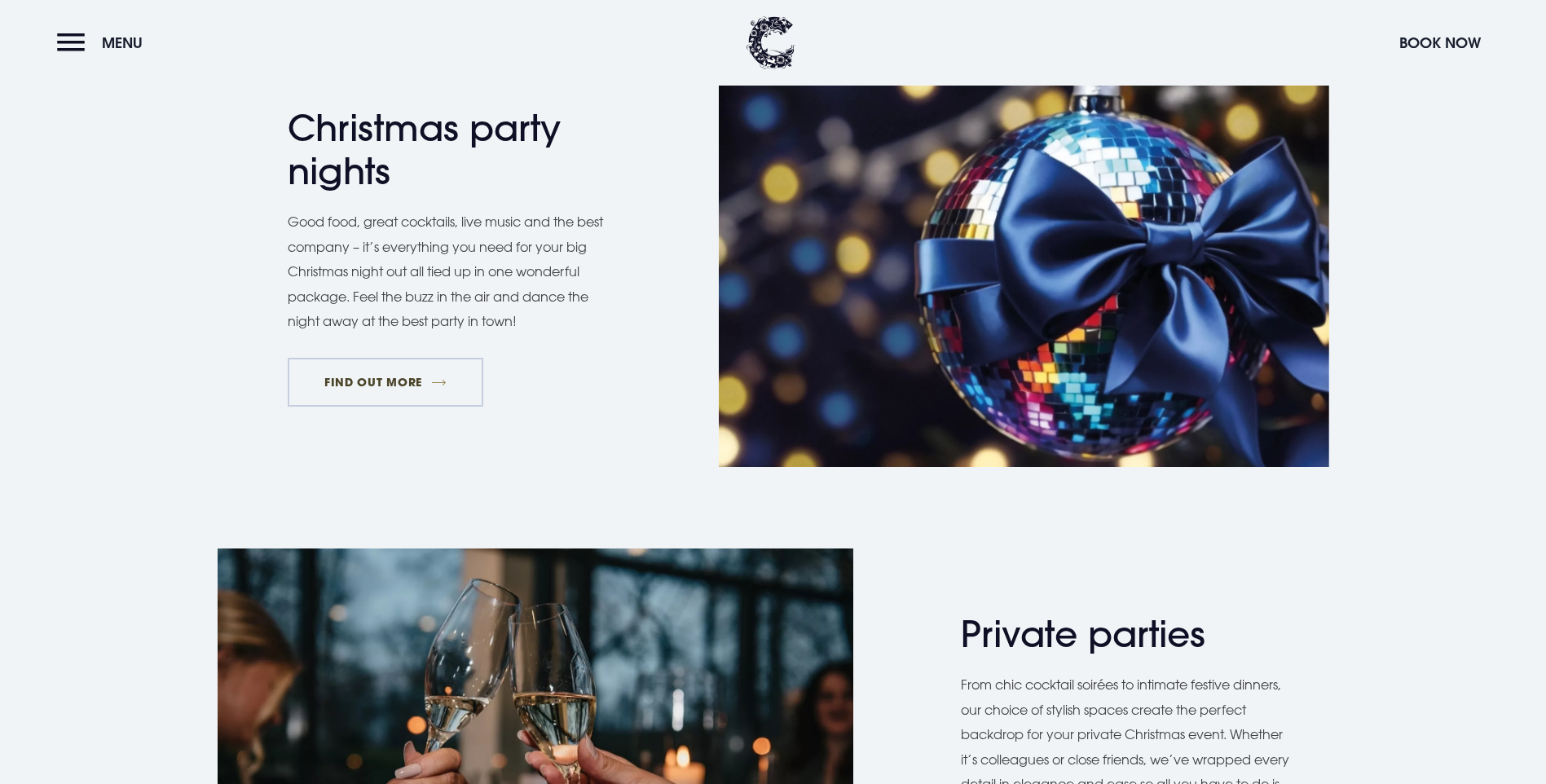
click at [343, 407] on link "FIND OUT MORE" at bounding box center [385, 382] width 197 height 48
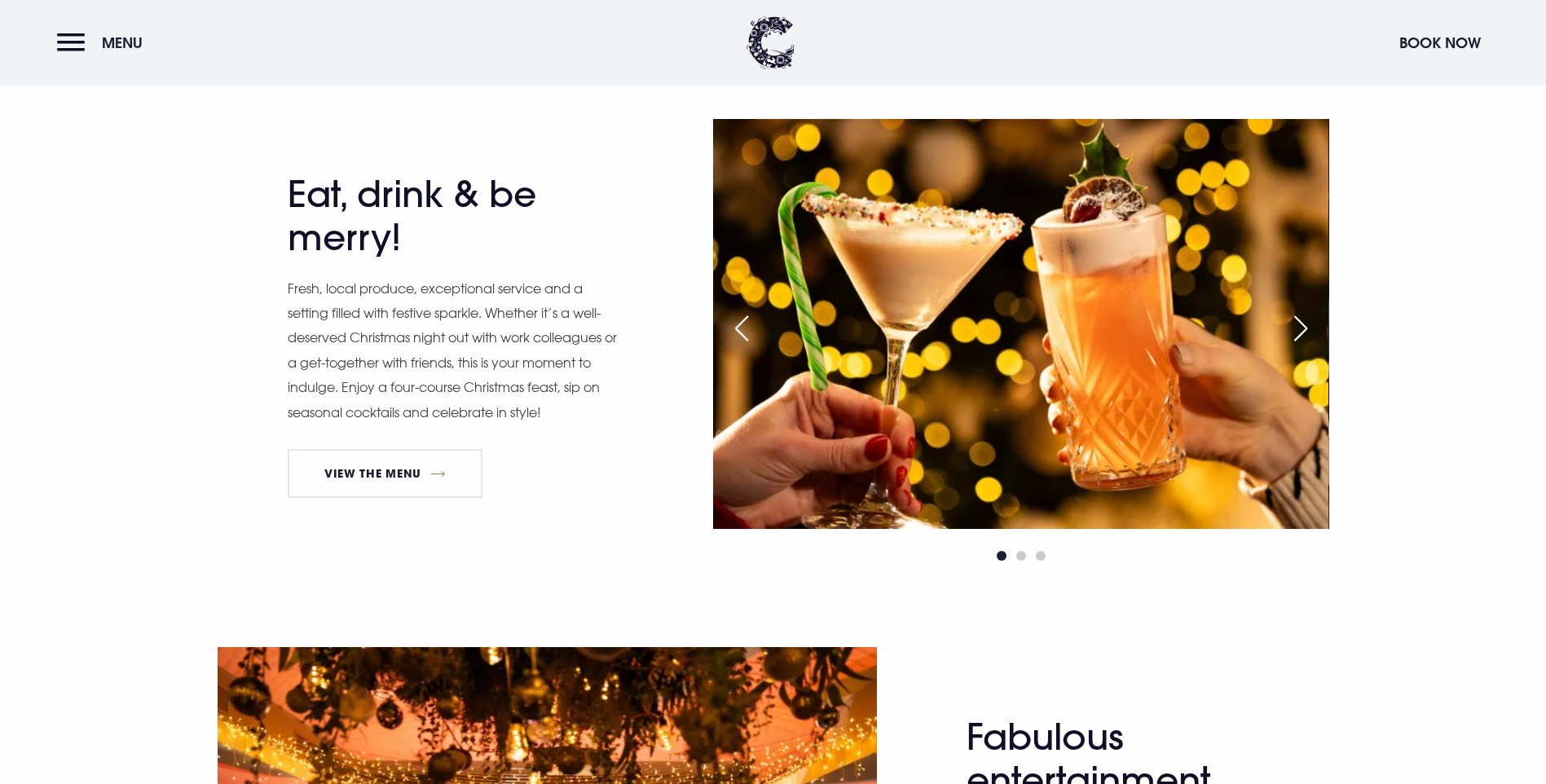
scroll to position [733, 0]
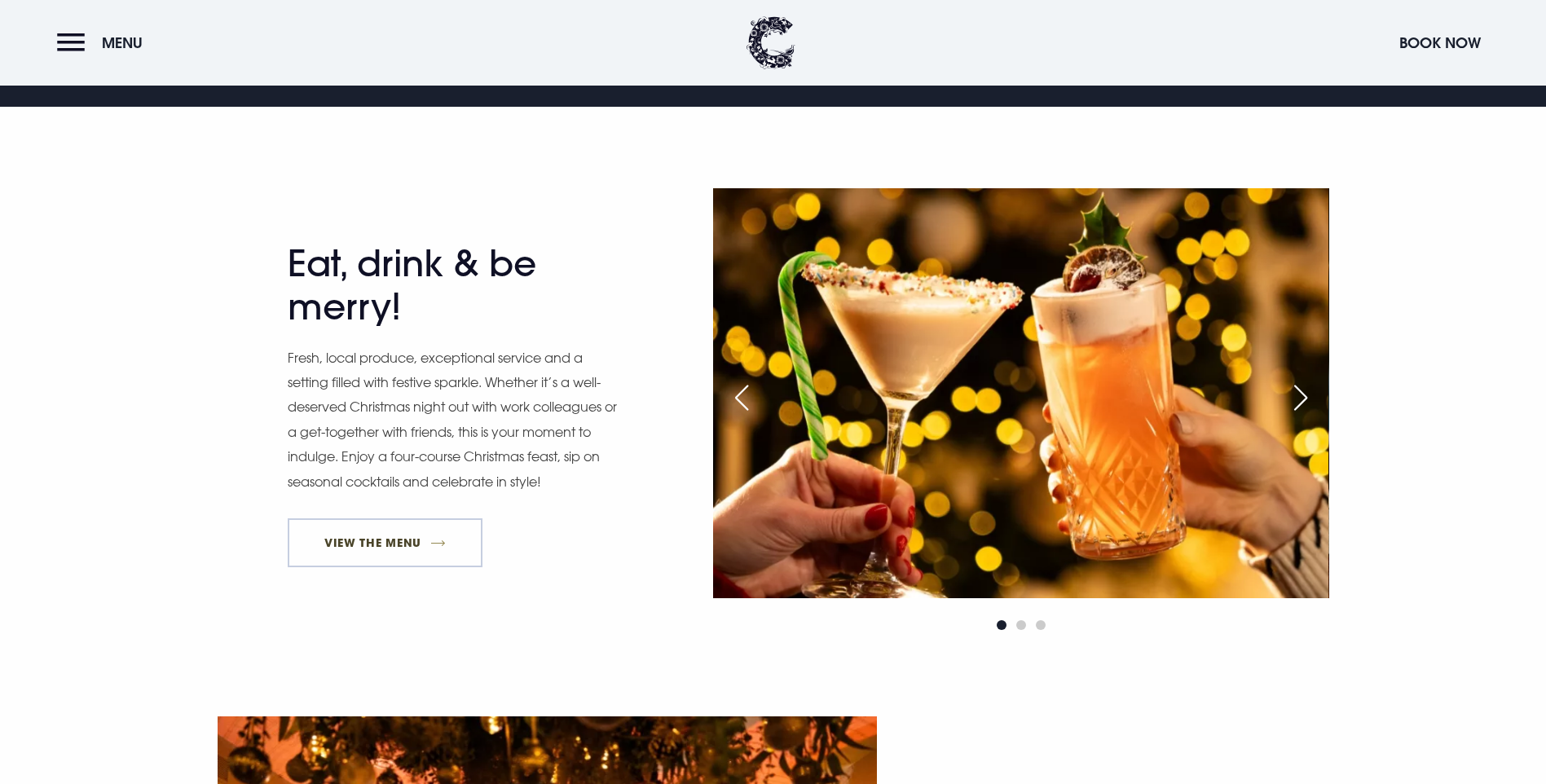
click at [355, 567] on link "View The Menu" at bounding box center [385, 542] width 196 height 48
